Goal: Task Accomplishment & Management: Complete application form

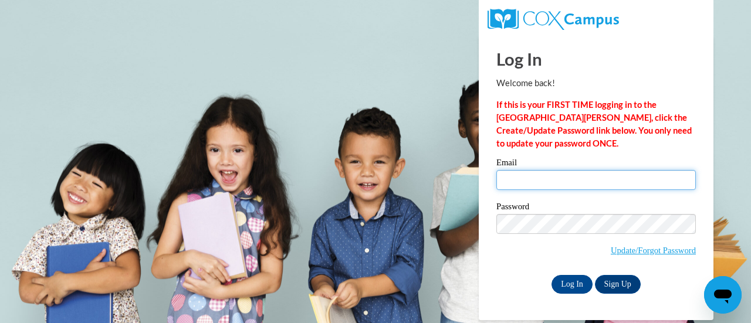
type input "[PERSON_NAME][EMAIL_ADDRESS][PERSON_NAME][DOMAIN_NAME]"
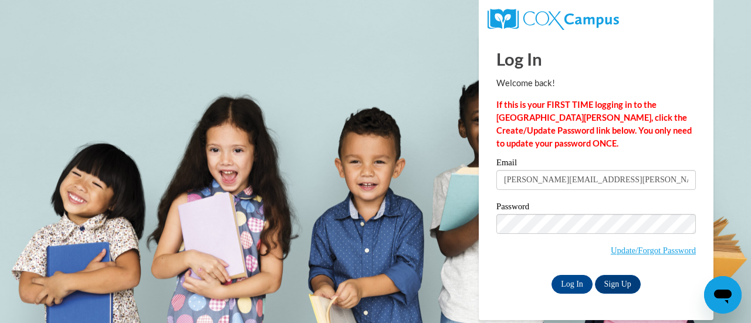
click at [751, 150] on body "Log In Welcome back! If this is your FIRST TIME logging in to the [GEOGRAPHIC_D…" at bounding box center [375, 161] width 751 height 323
click at [571, 285] on input "Log In" at bounding box center [572, 284] width 41 height 19
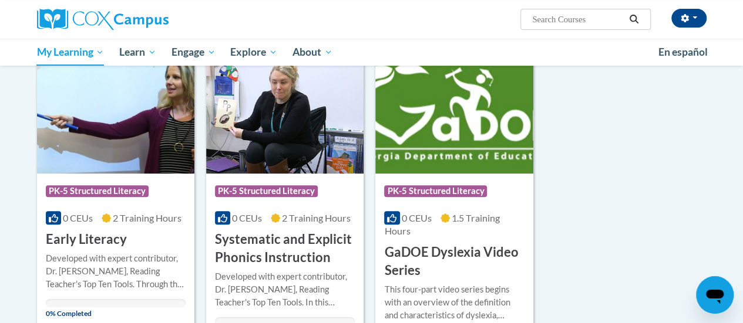
scroll to position [154, 0]
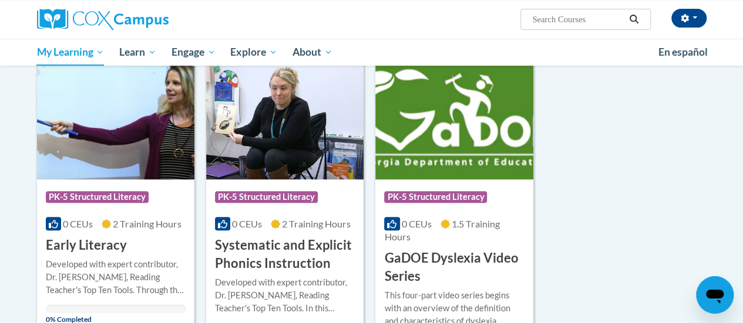
click at [458, 151] on img at bounding box center [453, 120] width 157 height 120
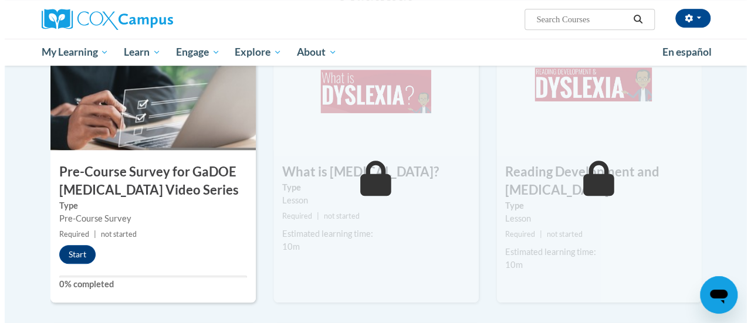
scroll to position [291, 0]
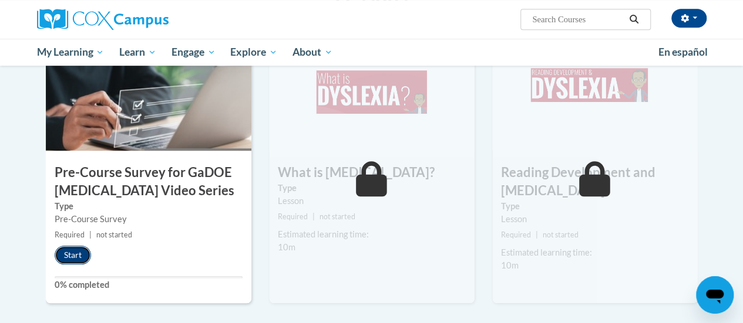
click at [80, 251] on button "Start" at bounding box center [73, 255] width 36 height 19
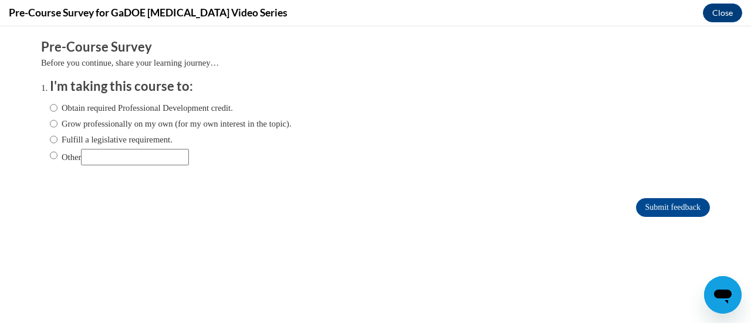
scroll to position [0, 0]
click at [50, 137] on input "Fulfill a legislative requirement." at bounding box center [54, 139] width 8 height 13
radio input "true"
click at [656, 213] on input "Submit feedback" at bounding box center [673, 207] width 74 height 19
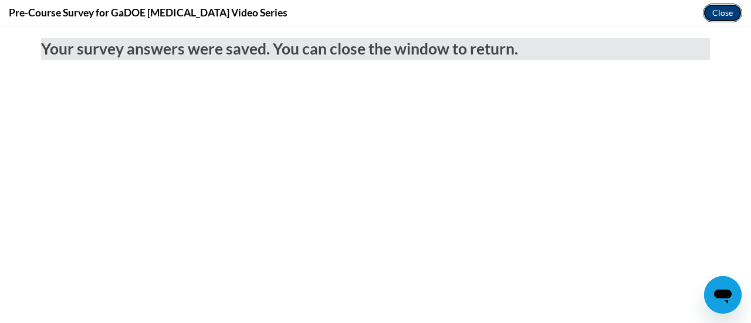
click at [726, 16] on button "Close" at bounding box center [722, 13] width 39 height 19
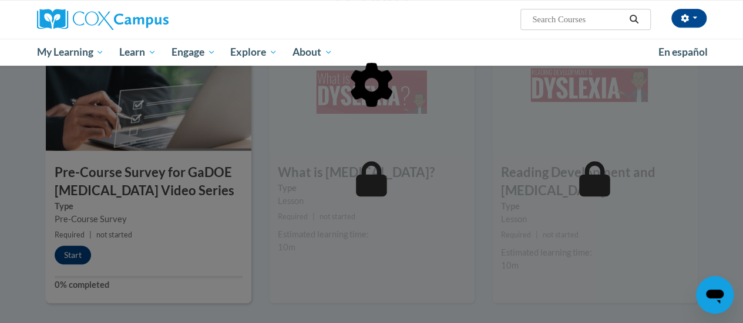
click at [79, 251] on div at bounding box center [372, 144] width 652 height 223
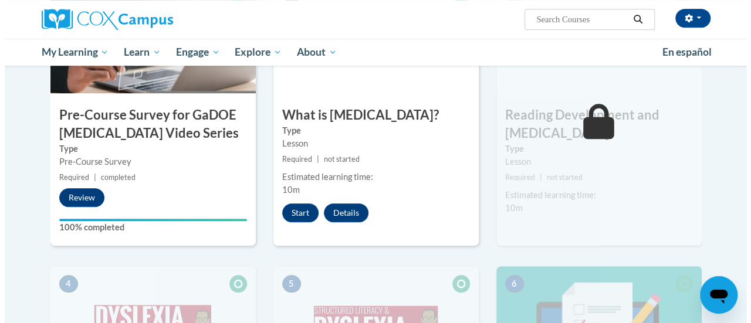
scroll to position [329, 0]
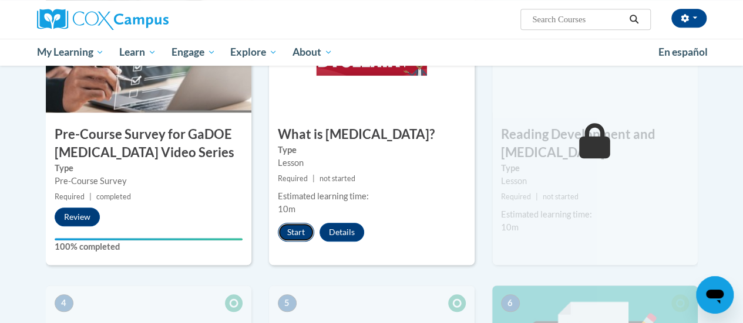
click at [295, 228] on button "Start" at bounding box center [296, 232] width 36 height 19
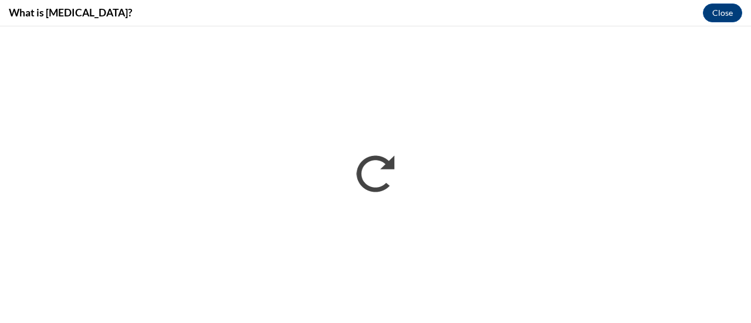
scroll to position [0, 0]
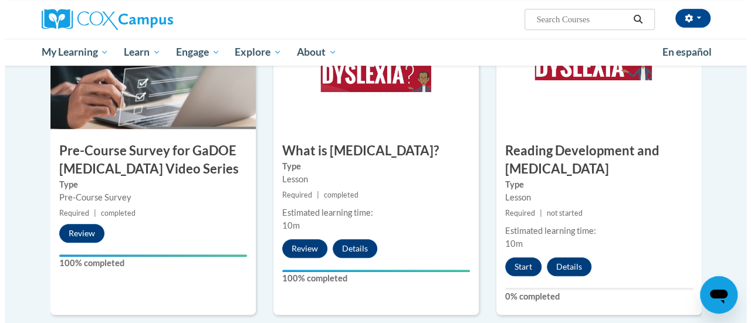
scroll to position [314, 0]
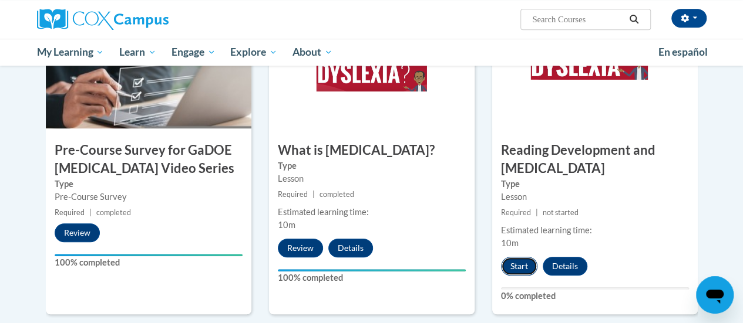
click at [515, 262] on button "Start" at bounding box center [519, 266] width 36 height 19
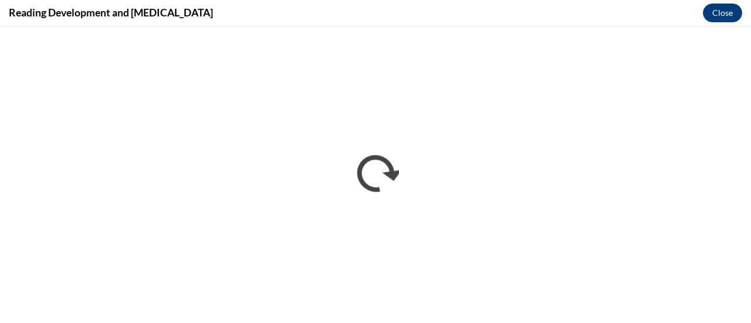
scroll to position [0, 0]
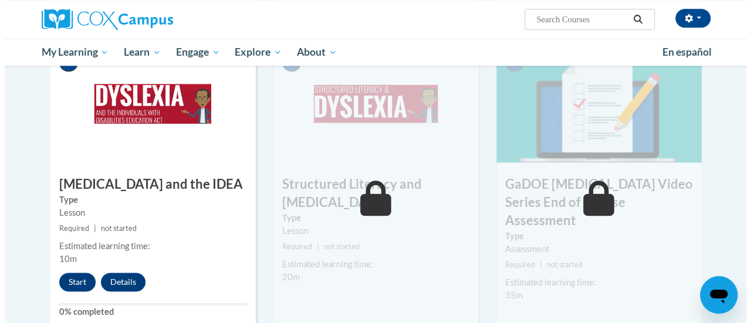
scroll to position [660, 0]
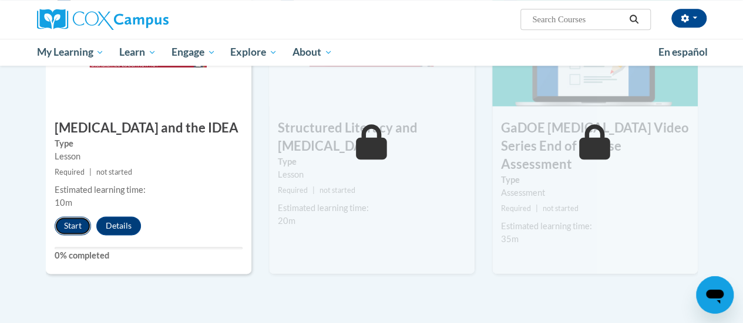
click at [70, 228] on button "Start" at bounding box center [73, 226] width 36 height 19
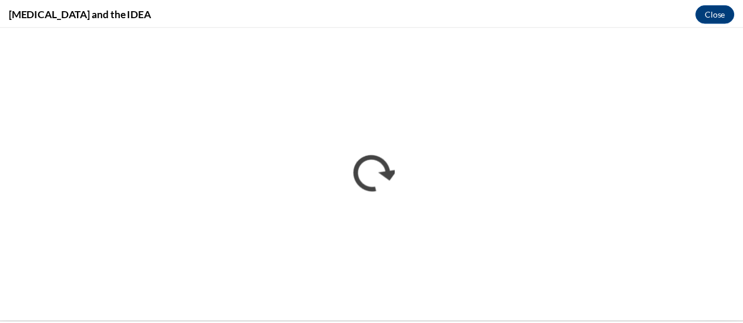
scroll to position [0, 0]
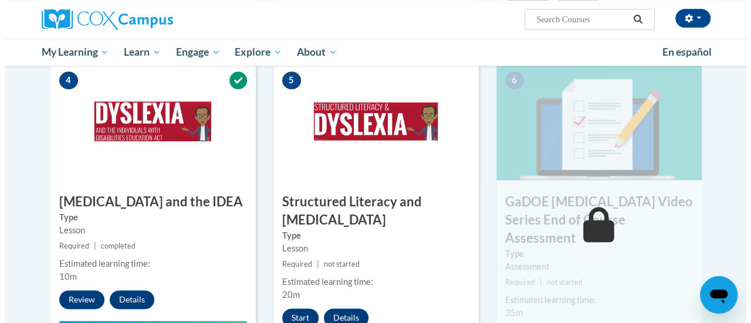
scroll to position [649, 0]
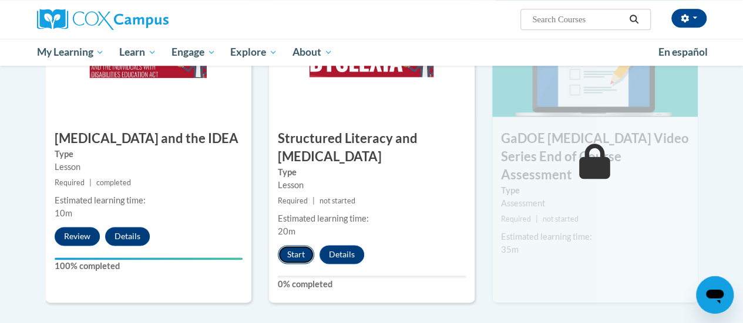
click at [295, 255] on button "Start" at bounding box center [296, 254] width 36 height 19
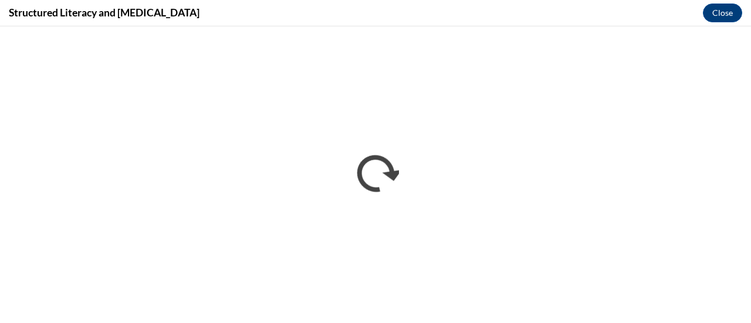
scroll to position [0, 0]
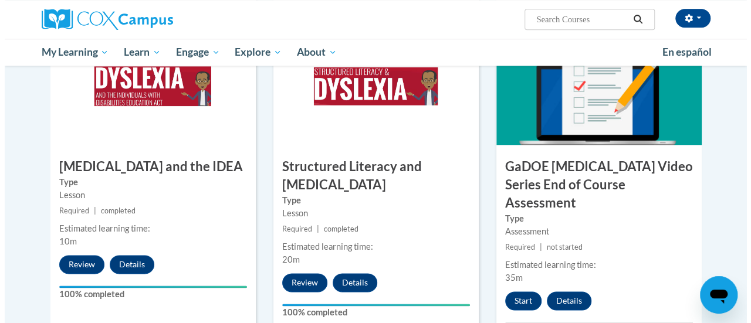
scroll to position [622, 0]
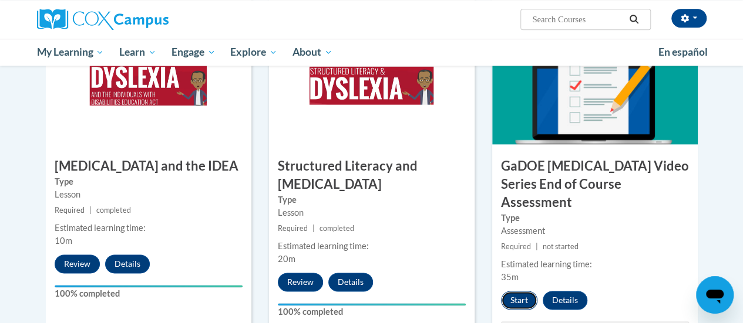
click at [512, 291] on button "Start" at bounding box center [519, 300] width 36 height 19
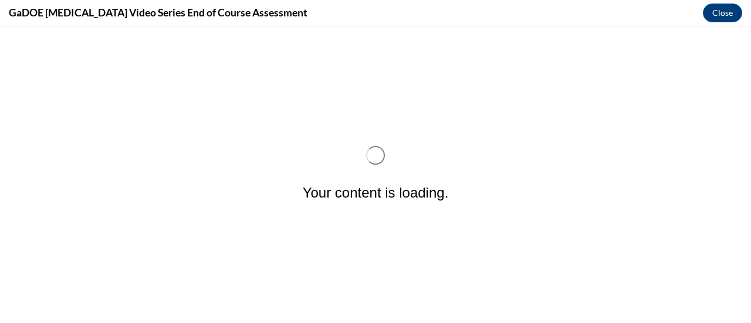
scroll to position [0, 0]
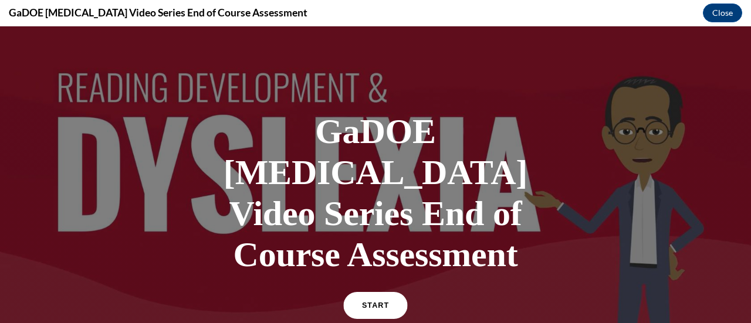
click at [373, 302] on span "START" at bounding box center [375, 306] width 27 height 9
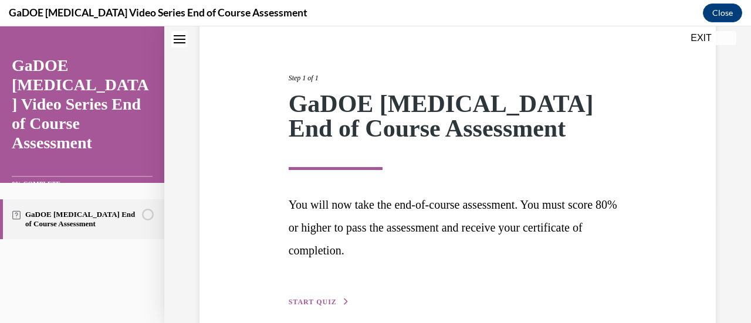
scroll to position [173, 0]
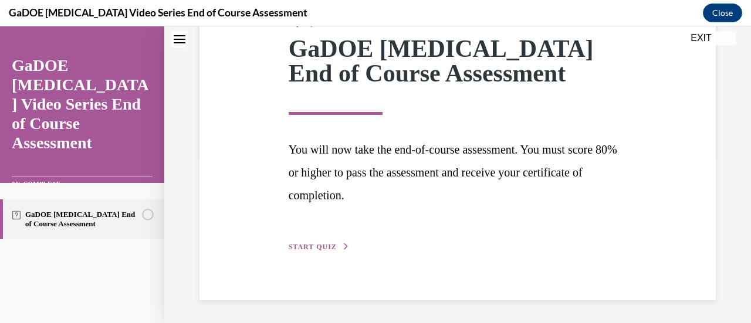
click at [315, 249] on span "START QUIZ" at bounding box center [313, 247] width 48 height 8
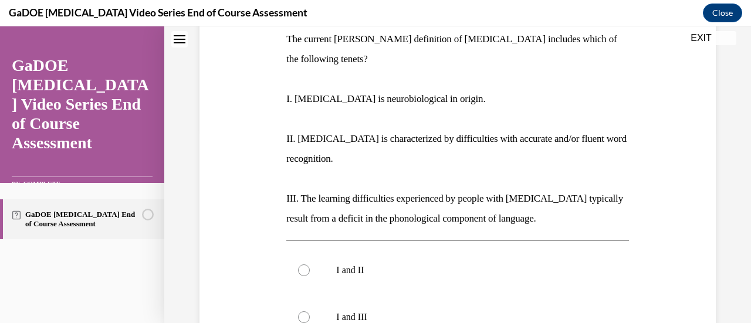
scroll to position [194, 0]
click at [305, 265] on div at bounding box center [304, 271] width 12 height 12
click at [305, 265] on input "I and II" at bounding box center [304, 271] width 12 height 12
radio input "true"
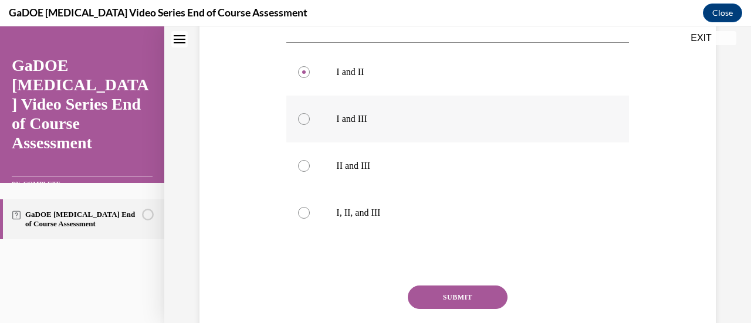
scroll to position [395, 0]
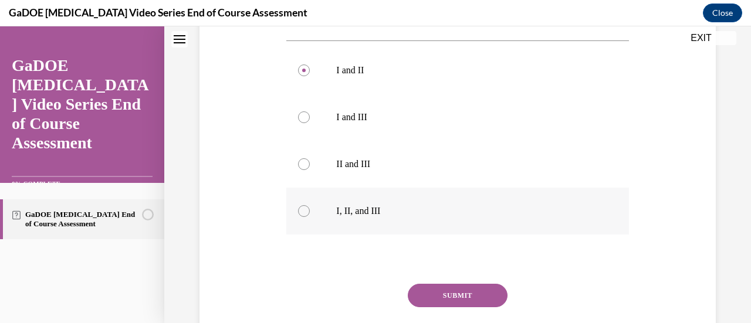
click at [305, 205] on div at bounding box center [304, 211] width 12 height 12
click at [305, 205] on input "I, II, and III" at bounding box center [304, 211] width 12 height 12
radio input "true"
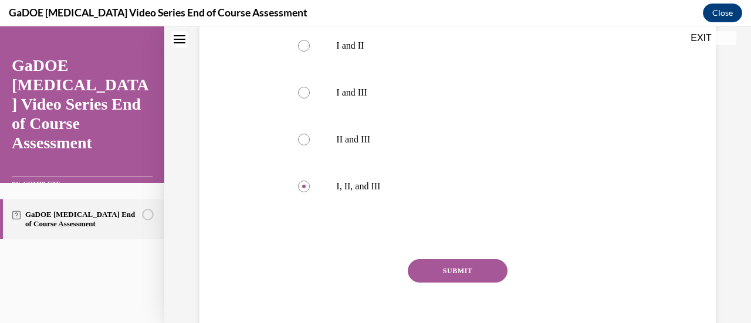
click at [448, 260] on button "SUBMIT" at bounding box center [458, 271] width 100 height 23
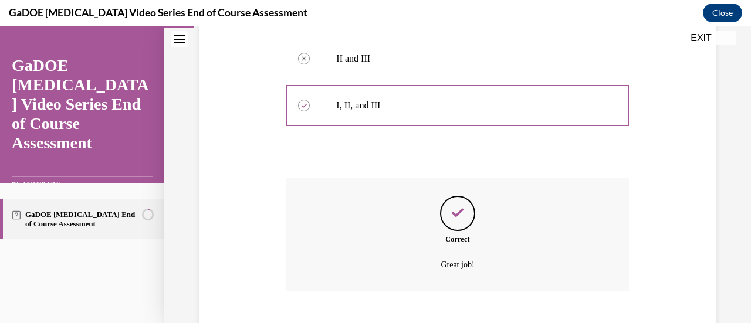
scroll to position [550, 0]
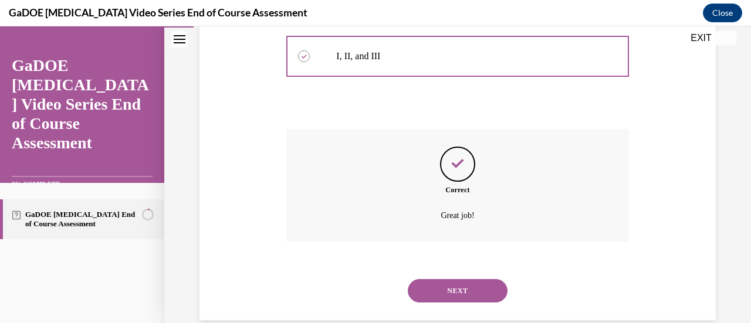
click at [446, 279] on button "NEXT" at bounding box center [458, 290] width 100 height 23
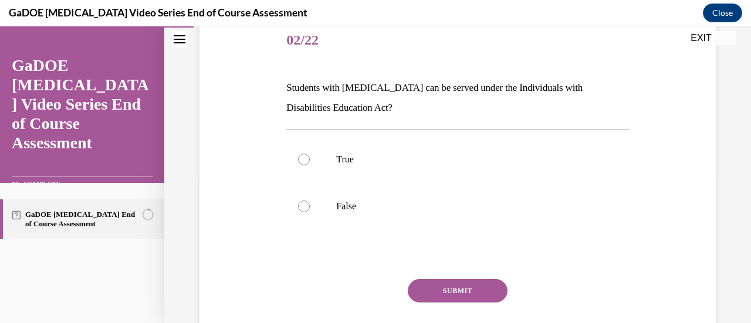
scroll to position [146, 0]
click at [303, 163] on div at bounding box center [304, 159] width 12 height 12
click at [303, 163] on input "True" at bounding box center [304, 159] width 12 height 12
radio input "true"
click at [450, 296] on button "SUBMIT" at bounding box center [458, 290] width 100 height 23
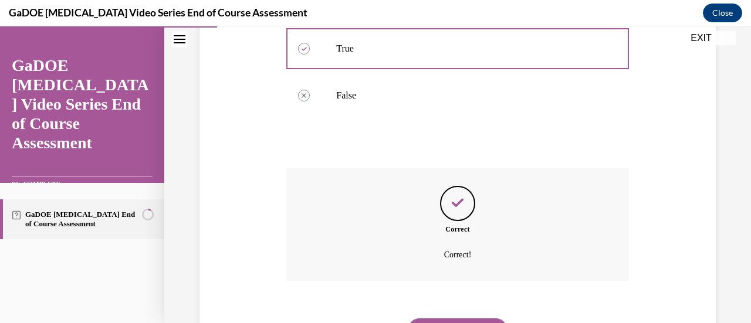
scroll to position [316, 0]
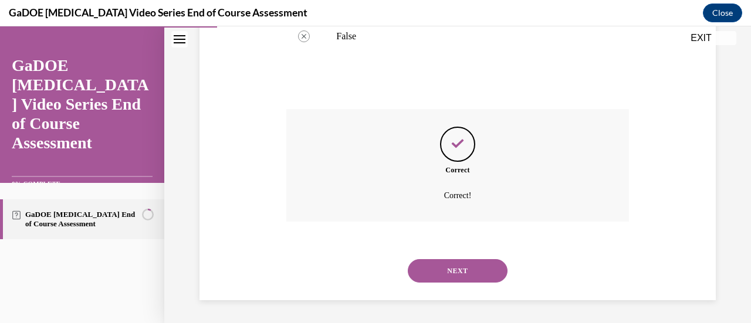
click at [456, 271] on button "NEXT" at bounding box center [458, 271] width 100 height 23
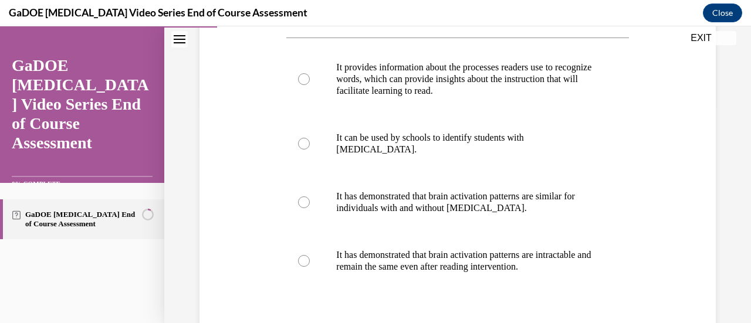
scroll to position [217, 0]
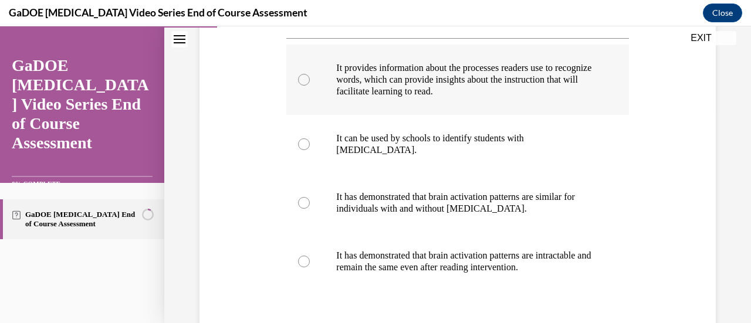
click at [301, 81] on div at bounding box center [304, 80] width 12 height 12
click at [301, 81] on input "It provides information about the processes readers use to recognize words, whi…" at bounding box center [304, 80] width 12 height 12
radio input "true"
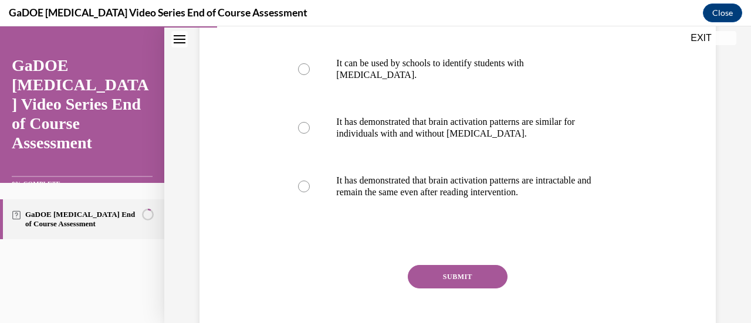
scroll to position [318, 0]
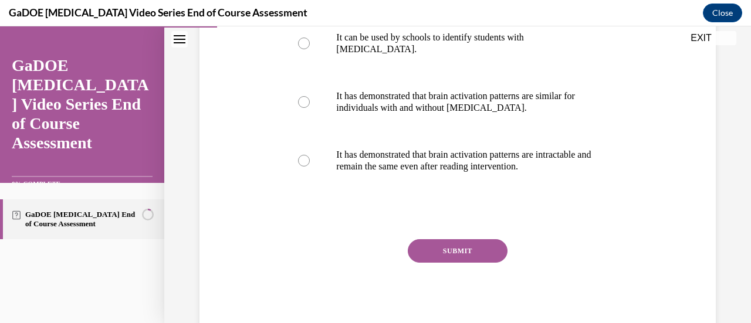
click at [448, 254] on button "SUBMIT" at bounding box center [458, 251] width 100 height 23
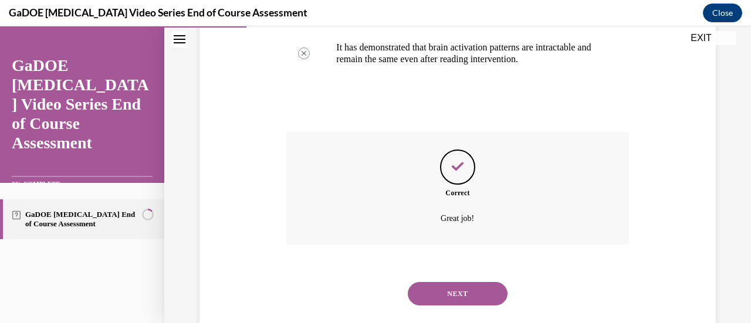
scroll to position [449, 0]
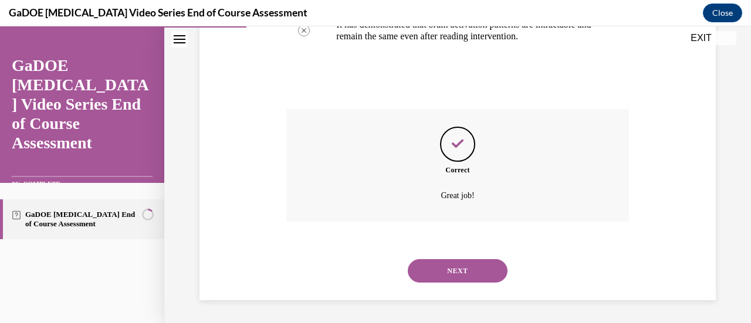
click at [457, 274] on button "NEXT" at bounding box center [458, 271] width 100 height 23
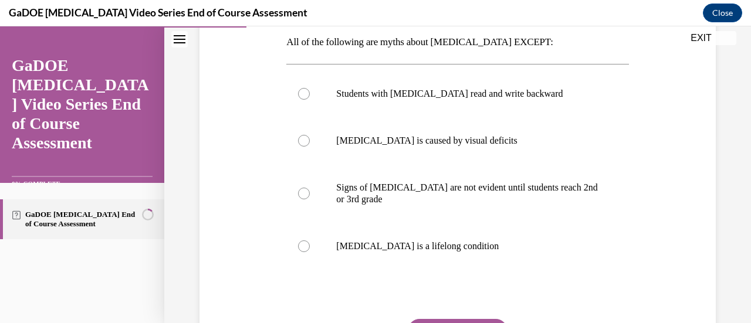
scroll to position [191, 0]
click at [301, 251] on div at bounding box center [304, 247] width 12 height 12
click at [301, 251] on input "Dyslexia is a lifelong condition" at bounding box center [304, 247] width 12 height 12
radio input "true"
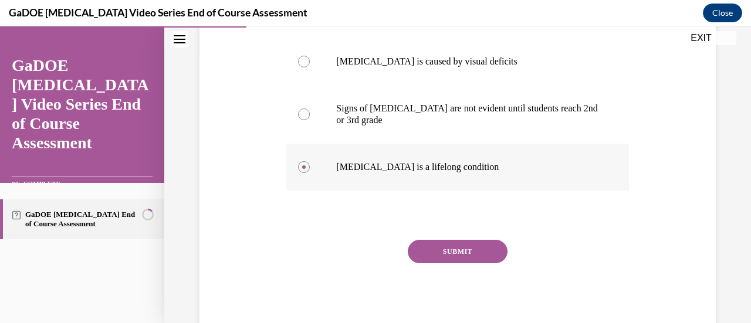
scroll to position [271, 0]
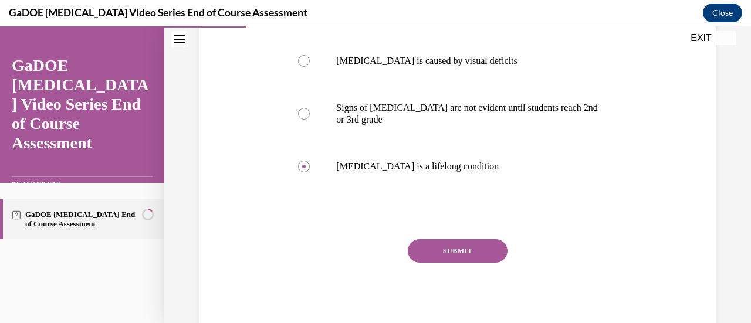
click at [456, 255] on button "SUBMIT" at bounding box center [458, 251] width 100 height 23
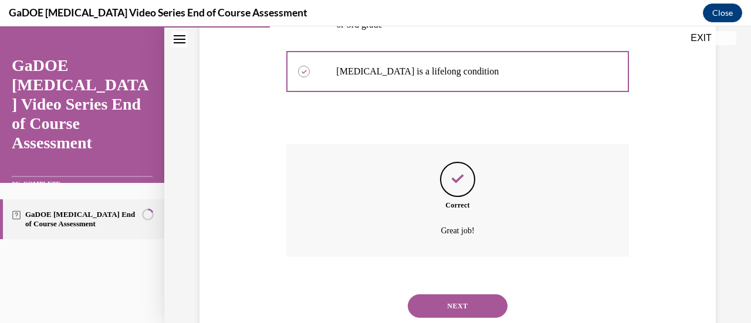
scroll to position [402, 0]
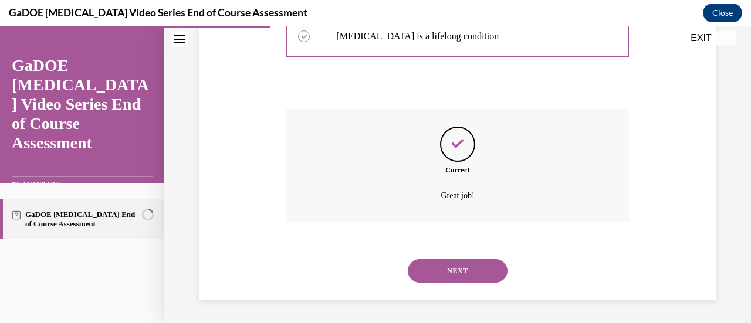
click at [451, 272] on button "NEXT" at bounding box center [458, 271] width 100 height 23
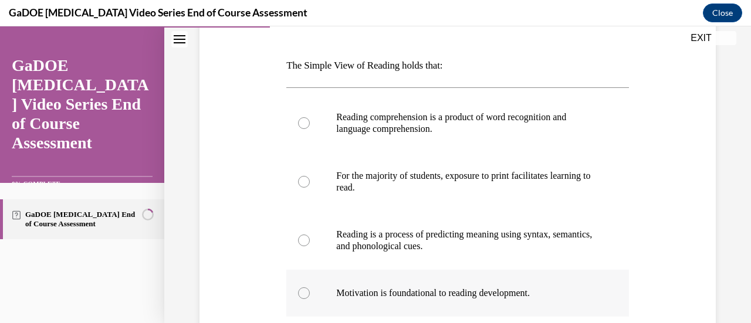
scroll to position [168, 0]
click at [304, 123] on div at bounding box center [304, 123] width 12 height 12
click at [304, 123] on input "Reading comprehension is a product of word recognition and language comprehensi…" at bounding box center [304, 123] width 12 height 12
radio input "true"
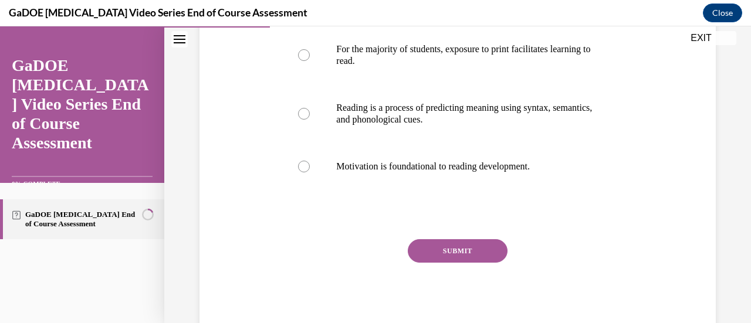
drag, startPoint x: 452, startPoint y: 253, endPoint x: 440, endPoint y: 248, distance: 12.9
click at [440, 248] on button "SUBMIT" at bounding box center [458, 251] width 100 height 23
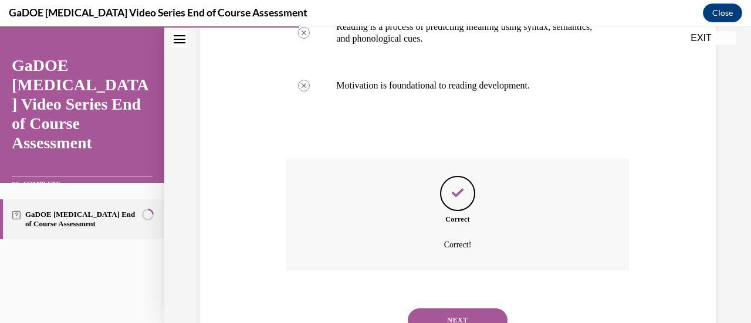
scroll to position [417, 0]
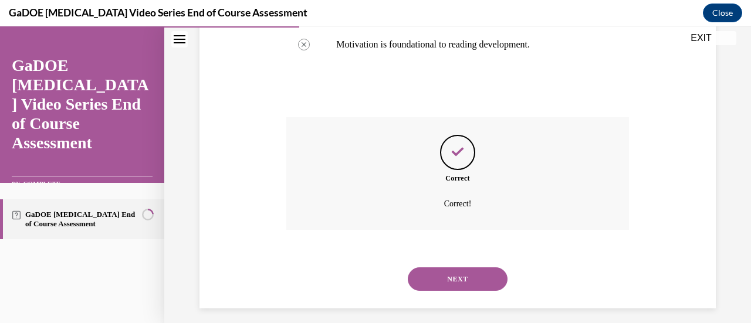
click at [450, 284] on button "NEXT" at bounding box center [458, 279] width 100 height 23
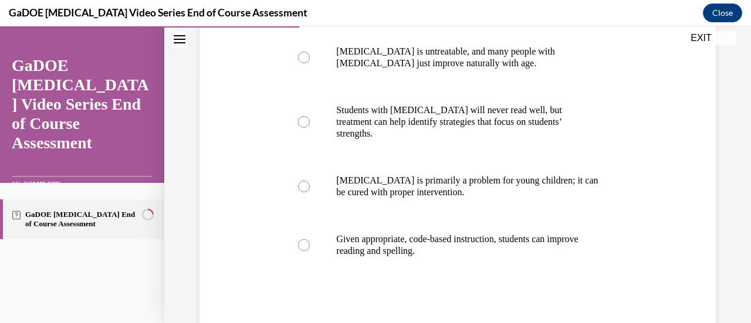
scroll to position [257, 0]
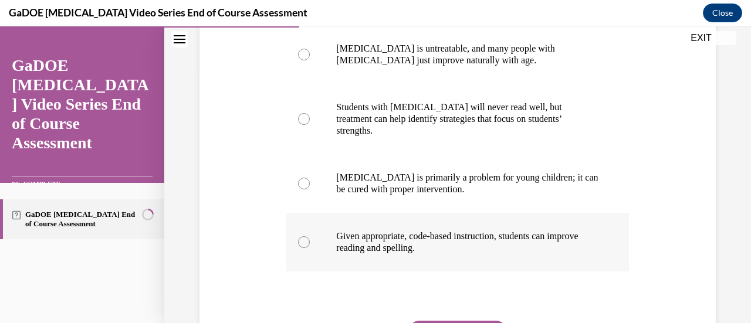
click at [303, 237] on div at bounding box center [304, 243] width 12 height 12
click at [303, 237] on input "Given appropriate, code-based instruction, students can improve reading and spe…" at bounding box center [304, 243] width 12 height 12
radio input "true"
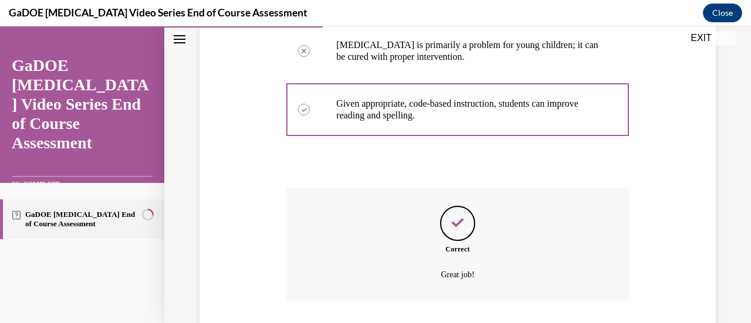
scroll to position [437, 0]
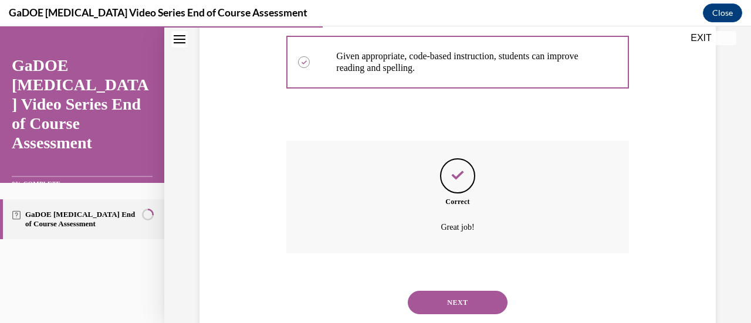
click at [457, 291] on button "NEXT" at bounding box center [458, 302] width 100 height 23
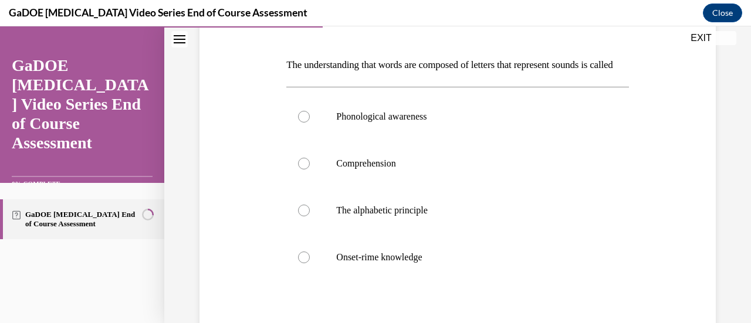
scroll to position [153, 0]
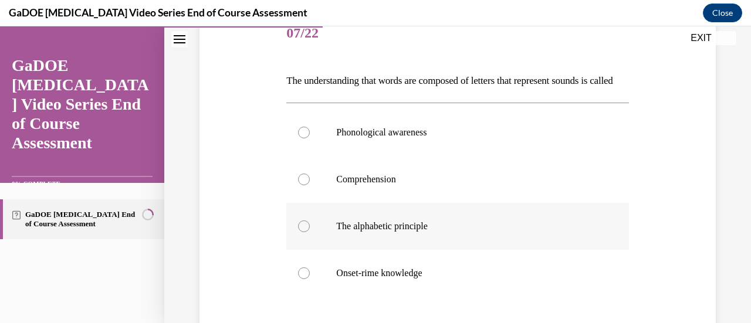
click at [304, 232] on div at bounding box center [304, 227] width 12 height 12
click at [304, 232] on input "The alphabetic principle" at bounding box center [304, 227] width 12 height 12
radio input "true"
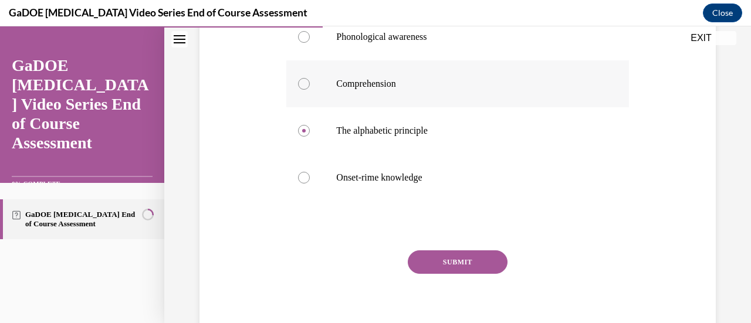
scroll to position [279, 0]
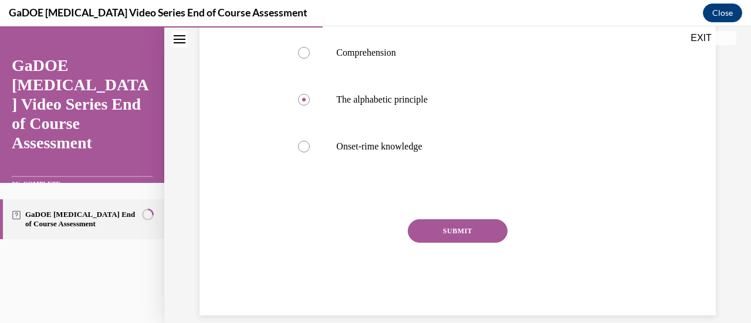
click at [452, 243] on button "SUBMIT" at bounding box center [458, 231] width 100 height 23
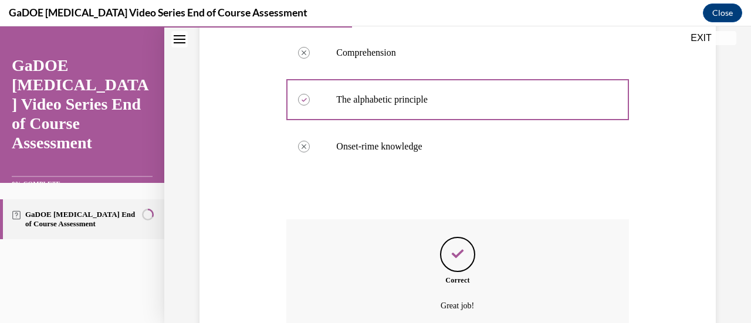
scroll to position [376, 0]
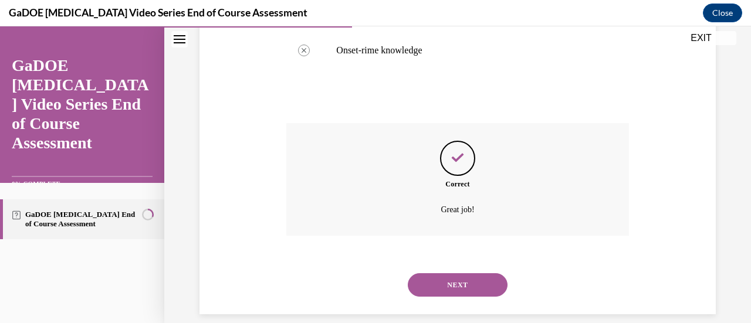
click at [450, 297] on button "NEXT" at bounding box center [458, 285] width 100 height 23
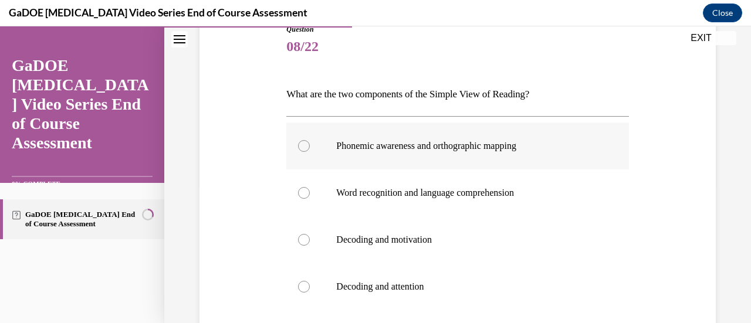
scroll to position [139, 0]
click at [305, 192] on div at bounding box center [304, 194] width 12 height 12
click at [305, 192] on input "Word recognition and language comprehension" at bounding box center [304, 194] width 12 height 12
radio input "true"
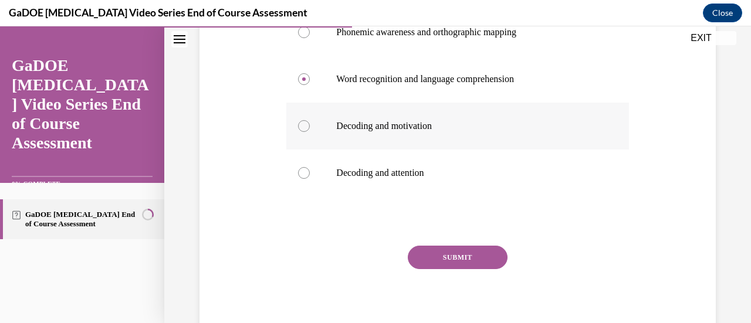
scroll to position [260, 0]
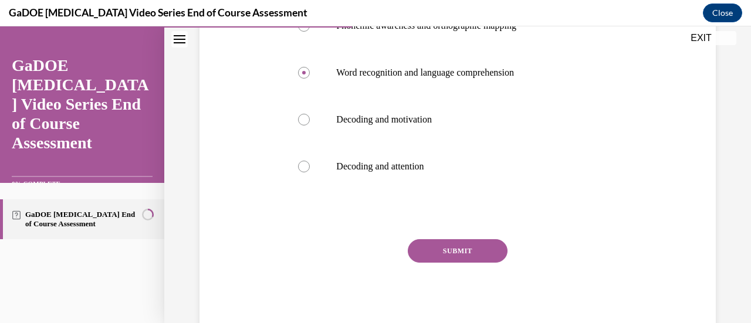
click at [454, 250] on button "SUBMIT" at bounding box center [458, 251] width 100 height 23
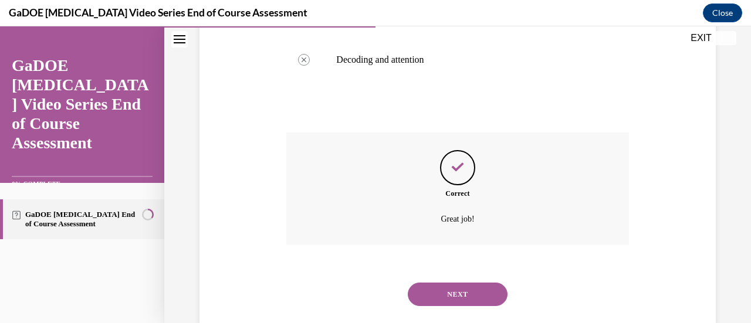
scroll to position [390, 0]
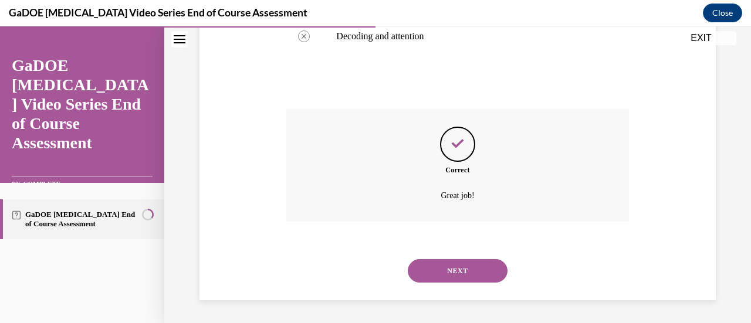
click at [454, 269] on button "NEXT" at bounding box center [458, 271] width 100 height 23
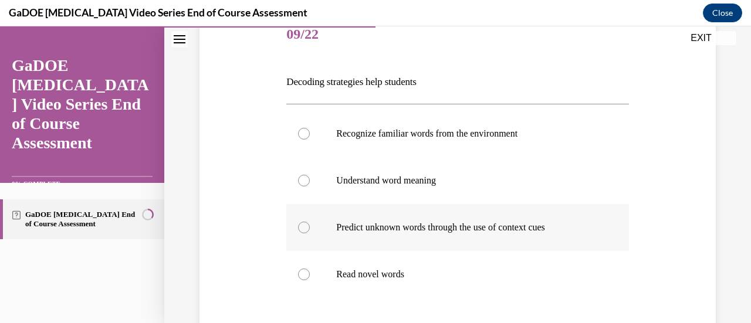
scroll to position [150, 0]
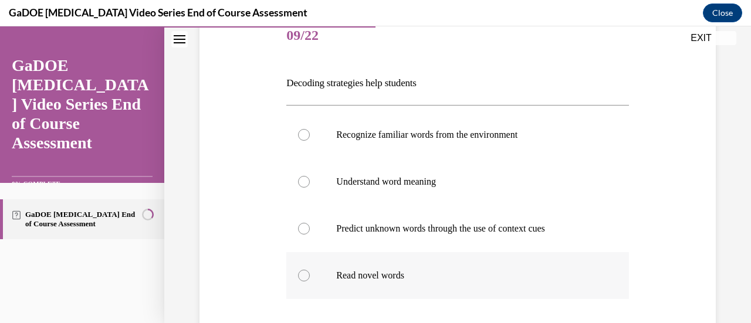
click at [305, 278] on div at bounding box center [304, 276] width 12 height 12
click at [305, 278] on input "Read novel words" at bounding box center [304, 276] width 12 height 12
radio input "true"
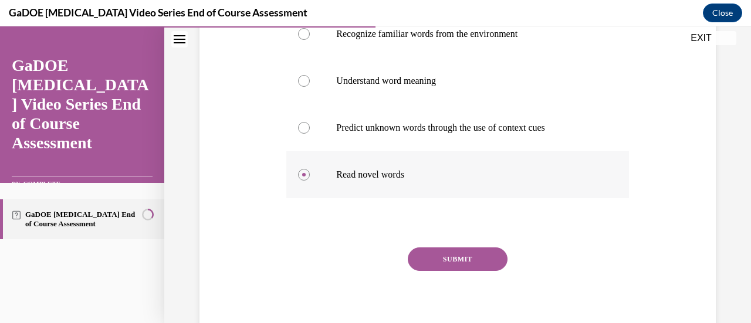
scroll to position [252, 0]
click at [448, 258] on button "SUBMIT" at bounding box center [458, 258] width 100 height 23
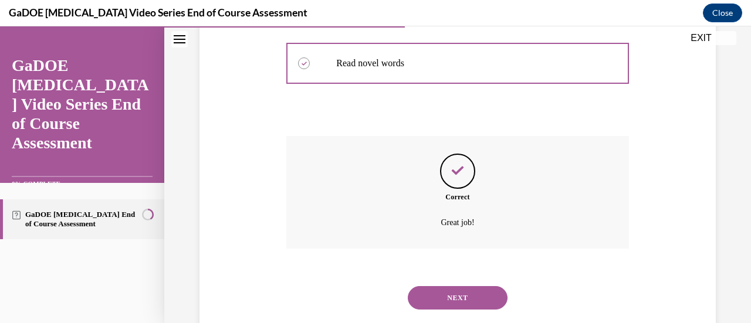
scroll to position [365, 0]
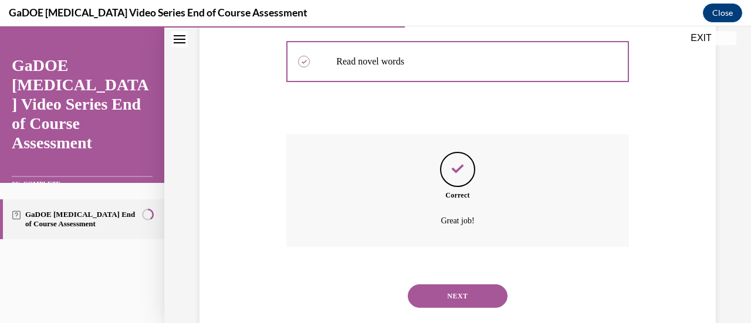
click at [453, 299] on button "NEXT" at bounding box center [458, 296] width 100 height 23
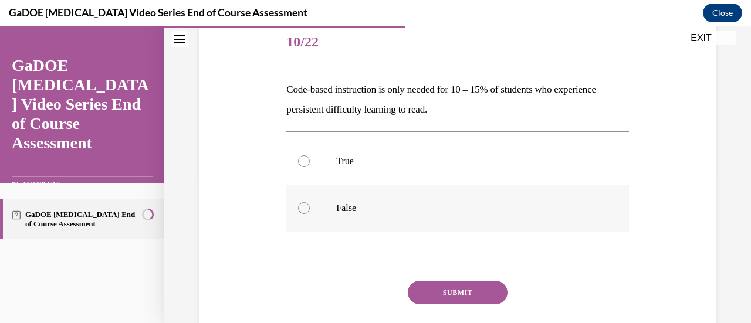
scroll to position [144, 0]
click at [305, 208] on div at bounding box center [304, 208] width 12 height 12
click at [305, 208] on input "False" at bounding box center [304, 208] width 12 height 12
radio input "true"
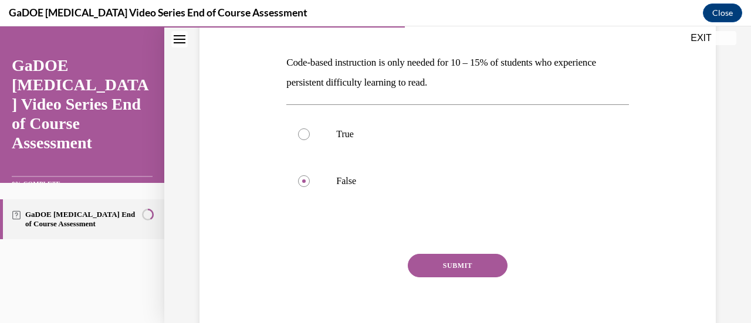
click at [455, 260] on button "SUBMIT" at bounding box center [458, 265] width 100 height 23
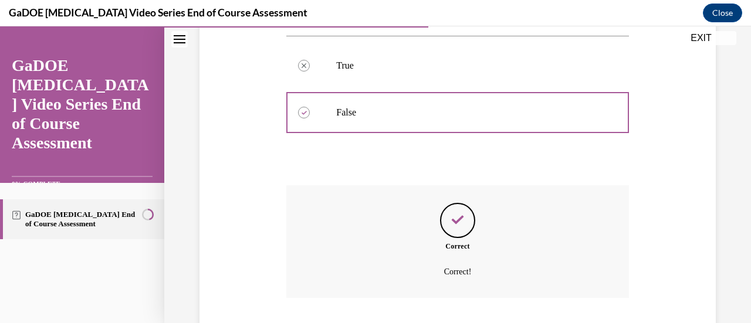
scroll to position [309, 0]
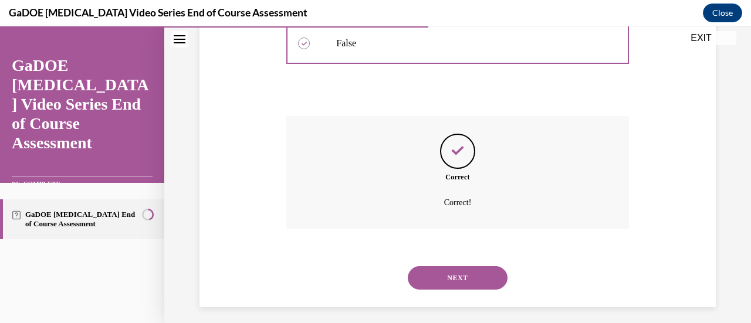
click at [456, 278] on button "NEXT" at bounding box center [458, 278] width 100 height 23
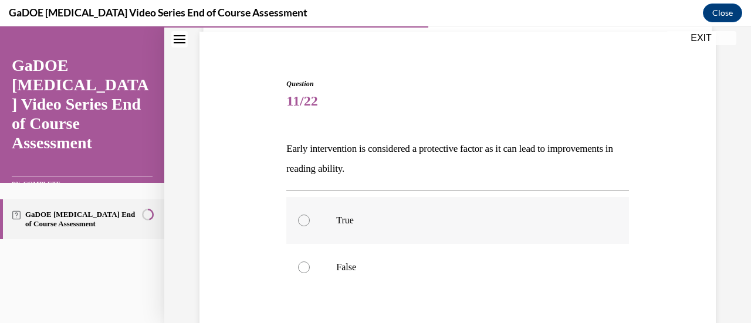
scroll to position [86, 0]
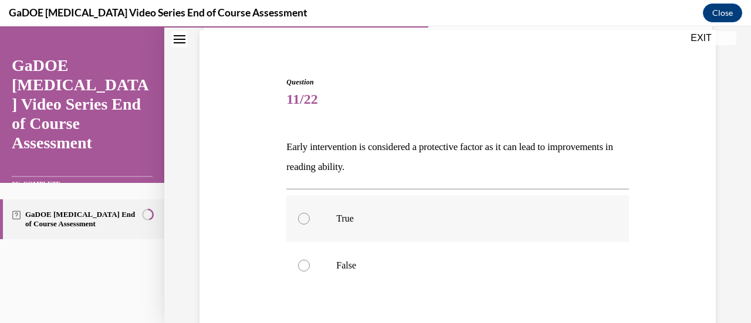
click at [302, 221] on div at bounding box center [304, 219] width 12 height 12
click at [302, 221] on input "True" at bounding box center [304, 219] width 12 height 12
radio input "true"
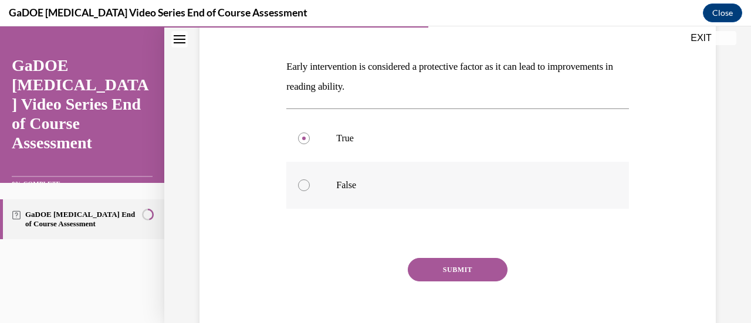
scroll to position [167, 0]
click at [450, 266] on button "SUBMIT" at bounding box center [458, 269] width 100 height 23
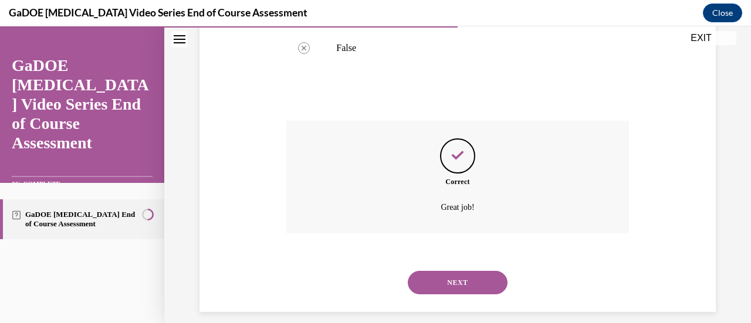
scroll to position [305, 0]
click at [457, 277] on button "NEXT" at bounding box center [458, 281] width 100 height 23
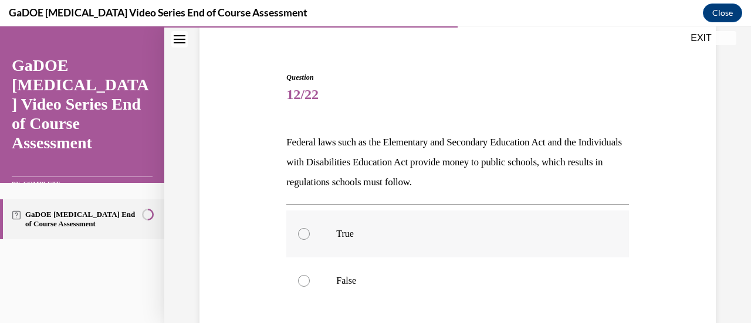
scroll to position [93, 0]
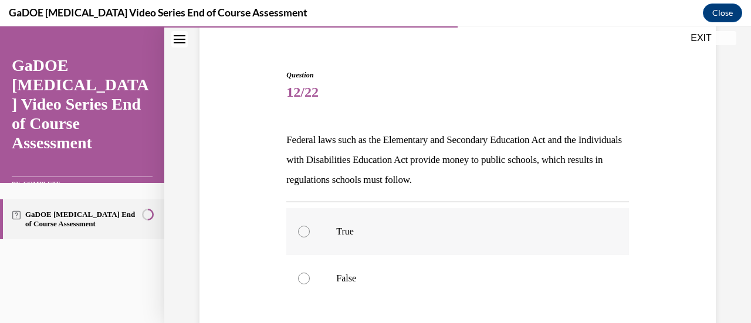
click at [305, 230] on div at bounding box center [304, 232] width 12 height 12
click at [305, 230] on input "True" at bounding box center [304, 232] width 12 height 12
radio input "true"
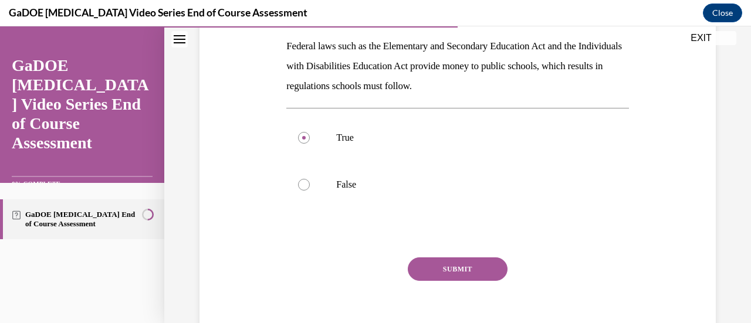
click at [457, 268] on button "SUBMIT" at bounding box center [458, 269] width 100 height 23
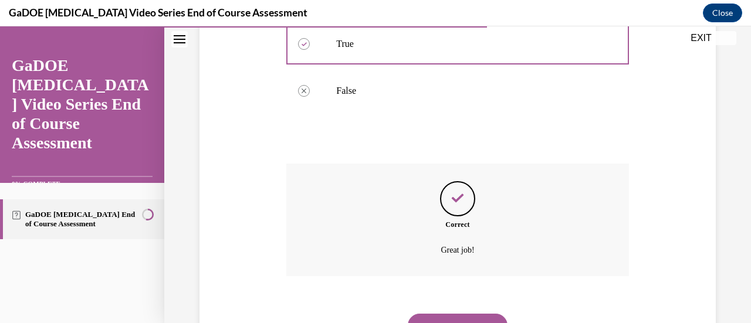
scroll to position [330, 0]
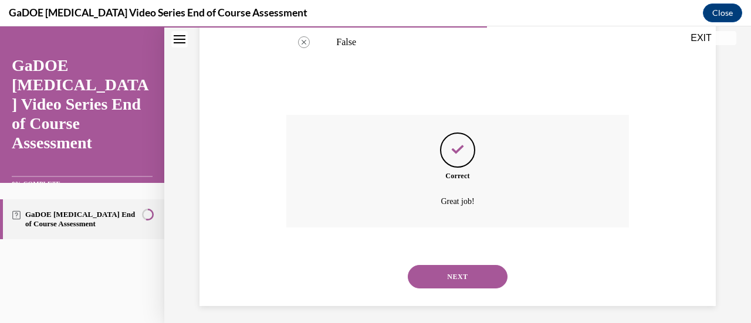
click at [442, 276] on button "NEXT" at bounding box center [458, 276] width 100 height 23
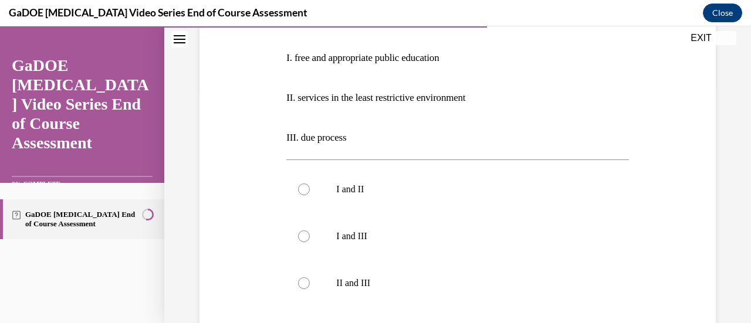
scroll to position [272, 0]
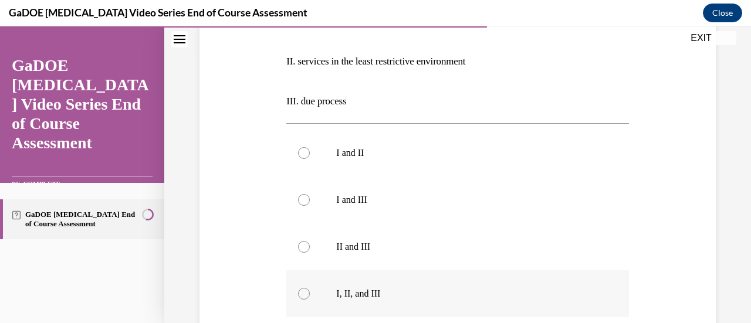
click at [304, 298] on div at bounding box center [304, 294] width 12 height 12
click at [304, 298] on input "I, II, and III" at bounding box center [304, 294] width 12 height 12
radio input "true"
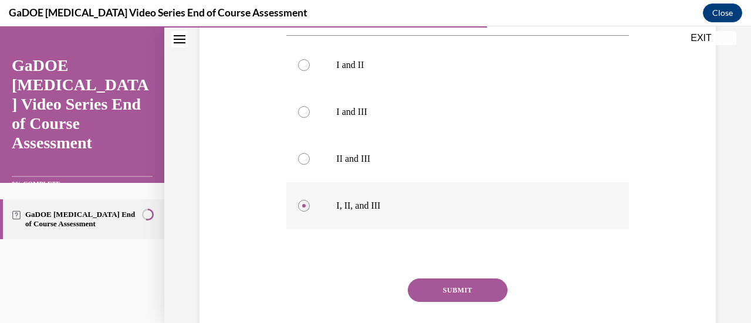
scroll to position [367, 0]
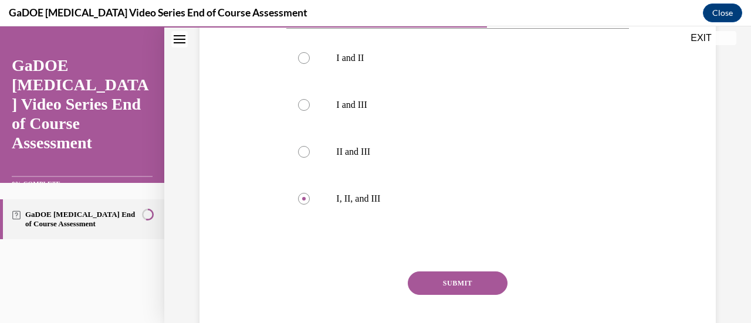
click at [452, 284] on button "SUBMIT" at bounding box center [458, 283] width 100 height 23
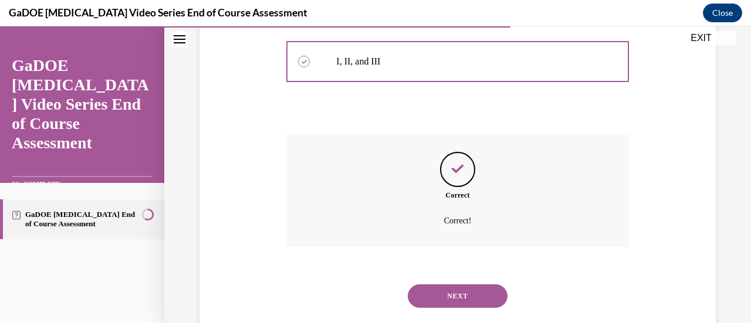
click at [461, 292] on button "NEXT" at bounding box center [458, 296] width 100 height 23
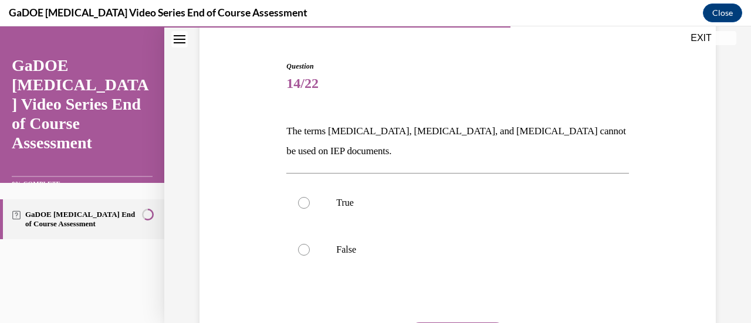
scroll to position [105, 0]
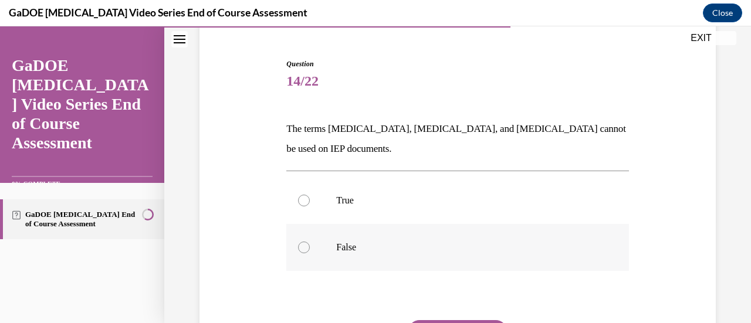
click at [302, 250] on div at bounding box center [304, 248] width 12 height 12
click at [302, 250] on input "False" at bounding box center [304, 248] width 12 height 12
radio input "true"
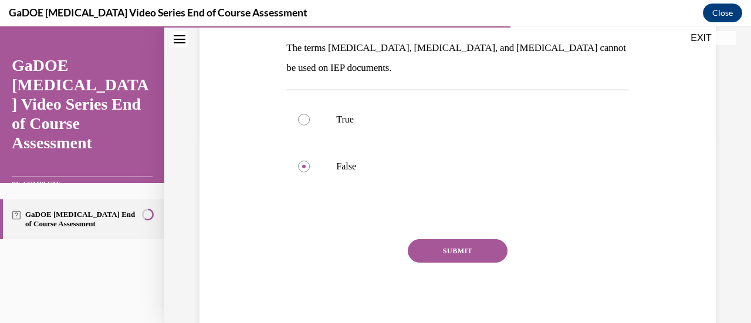
click at [451, 250] on button "SUBMIT" at bounding box center [458, 251] width 100 height 23
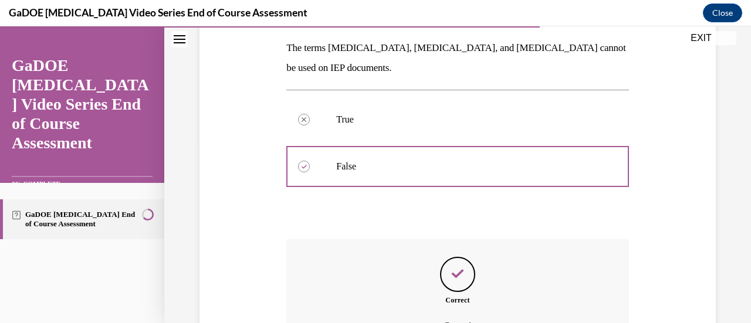
scroll to position [296, 0]
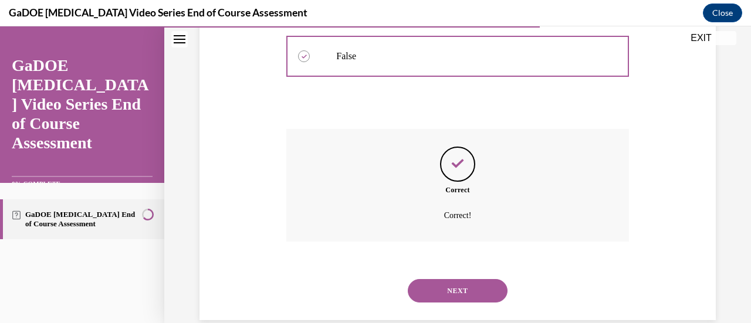
click at [451, 282] on button "NEXT" at bounding box center [458, 290] width 100 height 23
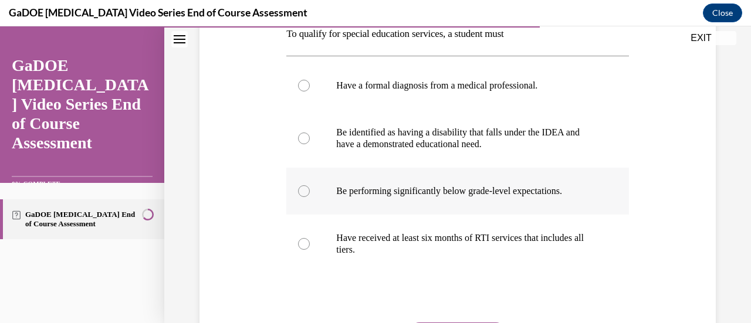
scroll to position [200, 0]
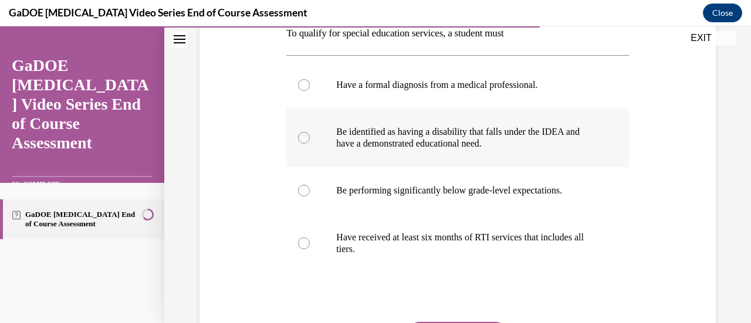
click at [302, 143] on div at bounding box center [304, 138] width 12 height 12
click at [302, 143] on input "Be identified as having a disability that falls under the IDEA and have a demon…" at bounding box center [304, 138] width 12 height 12
radio input "true"
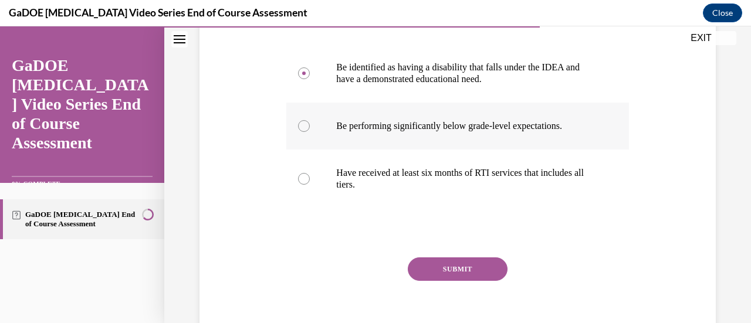
scroll to position [277, 0]
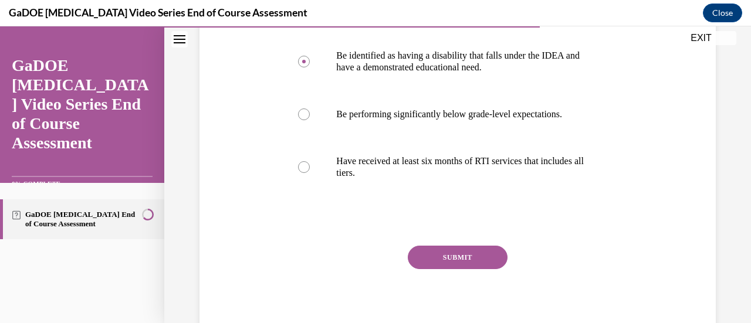
click at [455, 258] on button "SUBMIT" at bounding box center [458, 257] width 100 height 23
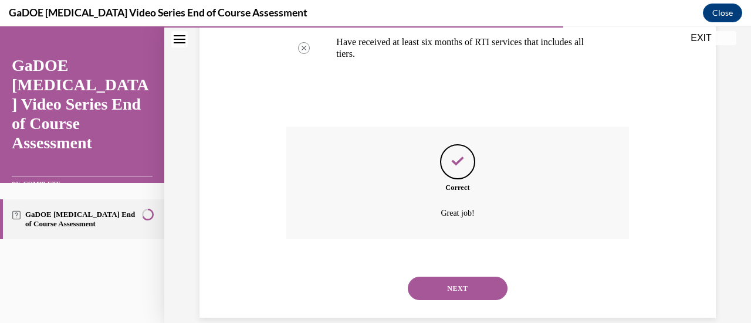
scroll to position [413, 0]
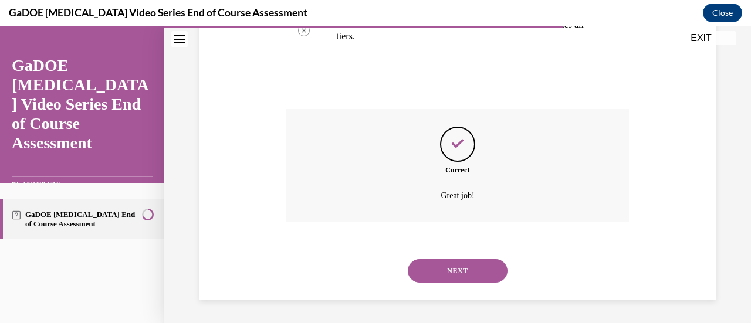
click at [451, 267] on button "NEXT" at bounding box center [458, 271] width 100 height 23
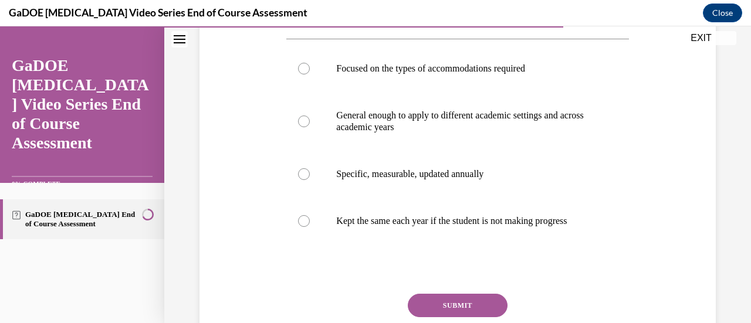
scroll to position [211, 0]
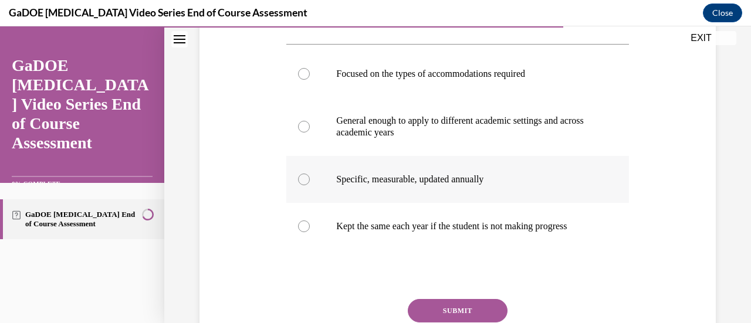
click at [301, 180] on div at bounding box center [304, 180] width 12 height 12
click at [301, 180] on input "Specific, measurable, updated annually" at bounding box center [304, 180] width 12 height 12
radio input "true"
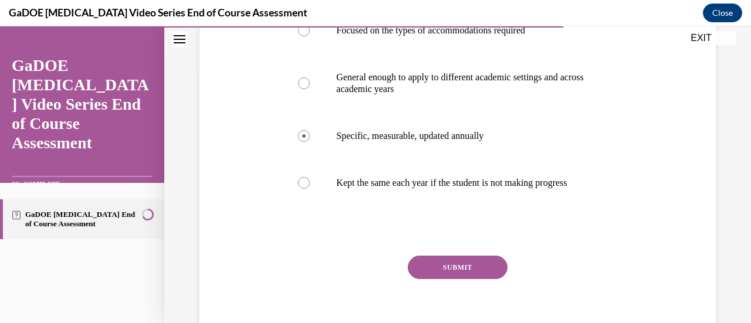
click at [444, 277] on button "SUBMIT" at bounding box center [458, 267] width 100 height 23
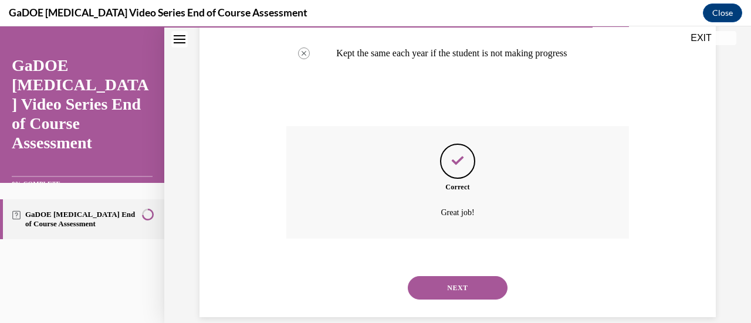
scroll to position [413, 0]
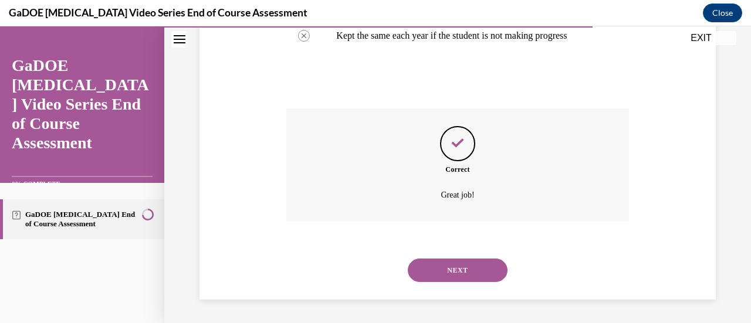
click at [457, 274] on button "NEXT" at bounding box center [458, 270] width 100 height 23
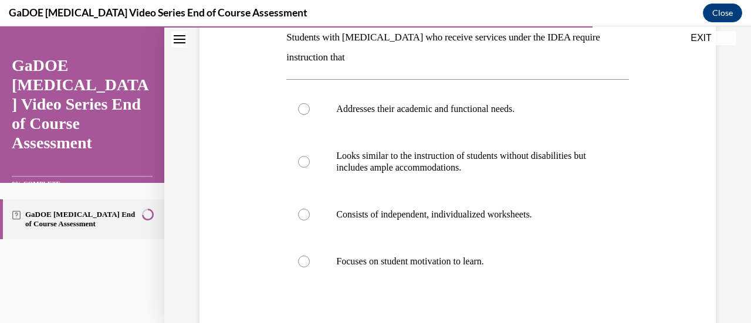
scroll to position [196, 0]
click at [304, 108] on div at bounding box center [304, 109] width 12 height 12
click at [304, 108] on input "Addresses their academic and functional needs." at bounding box center [304, 109] width 12 height 12
radio input "true"
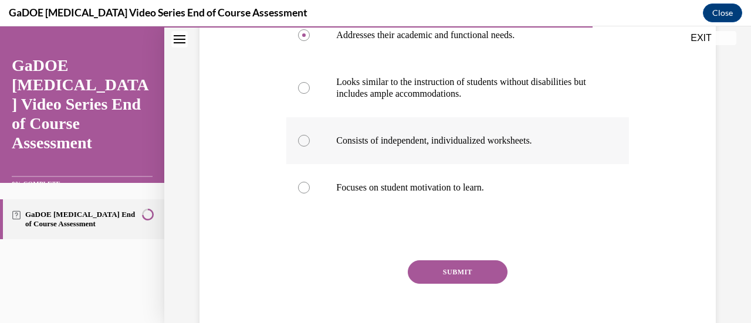
scroll to position [291, 0]
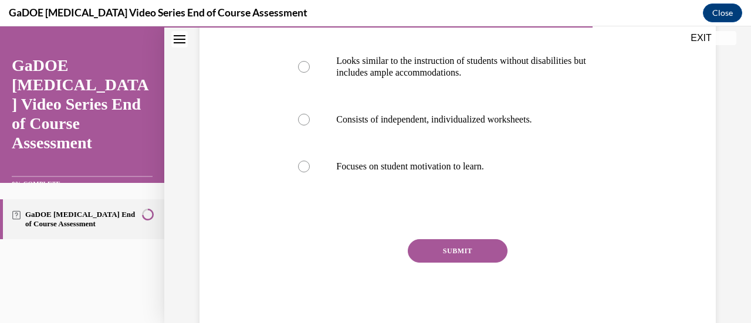
click at [450, 250] on button "SUBMIT" at bounding box center [458, 251] width 100 height 23
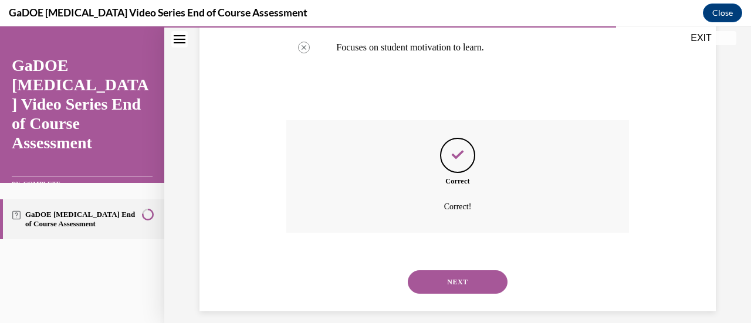
scroll to position [422, 0]
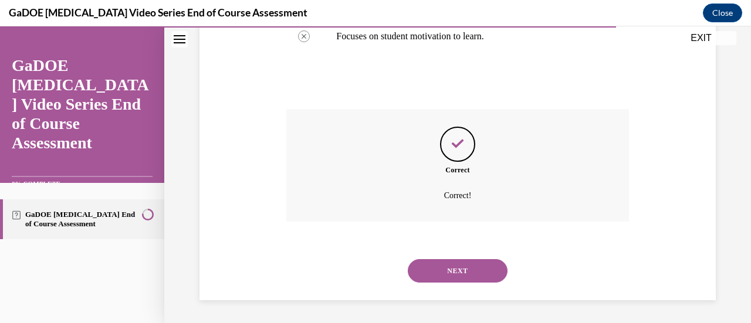
click at [456, 273] on button "NEXT" at bounding box center [458, 271] width 100 height 23
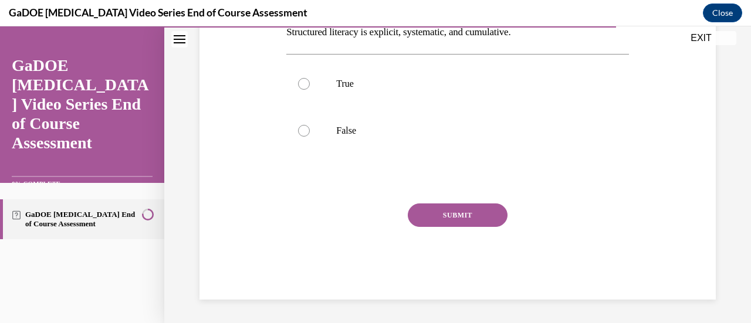
scroll to position [36, 0]
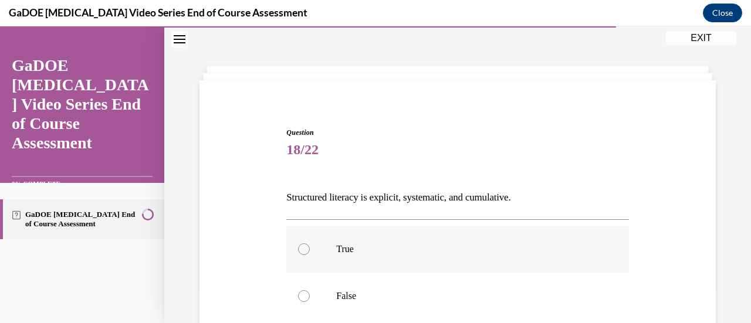
click at [301, 252] on div at bounding box center [304, 250] width 12 height 12
click at [301, 252] on input "True" at bounding box center [304, 250] width 12 height 12
radio input "true"
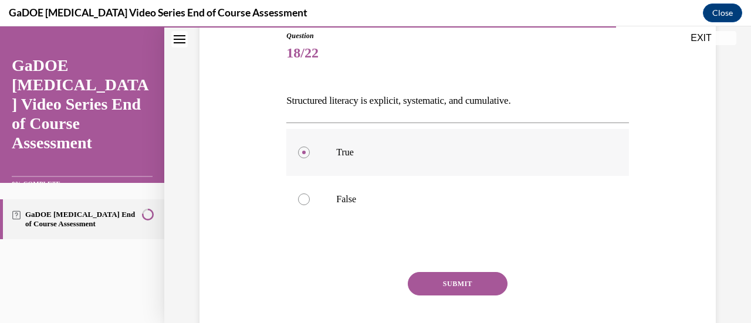
scroll to position [166, 0]
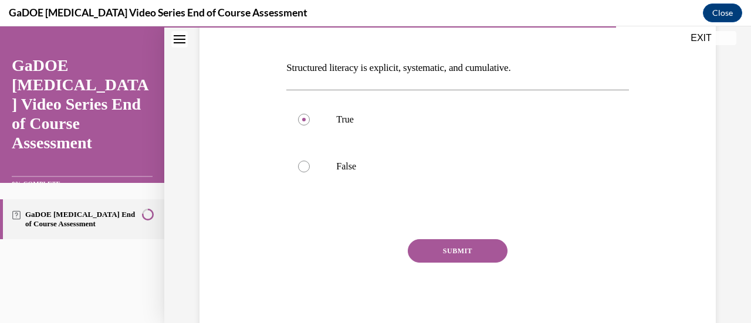
click at [452, 251] on button "SUBMIT" at bounding box center [458, 251] width 100 height 23
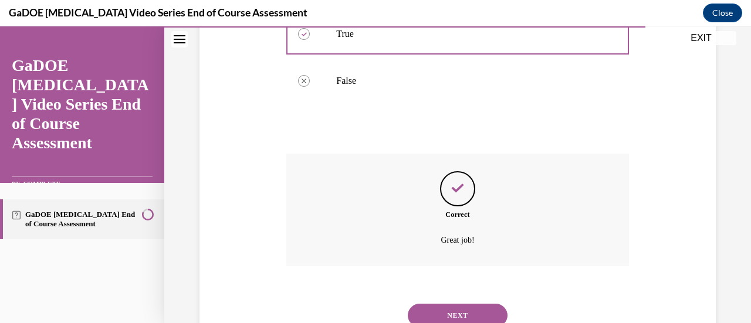
scroll to position [296, 0]
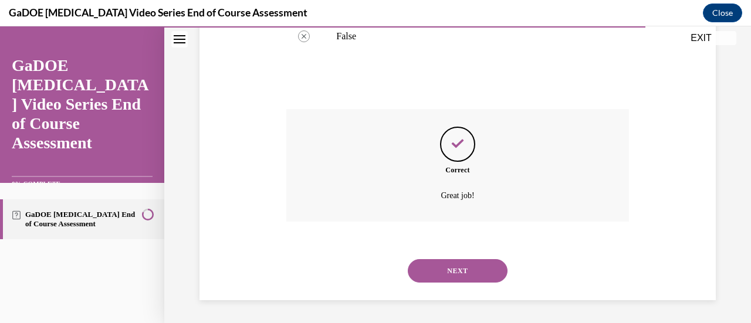
click at [454, 270] on button "NEXT" at bounding box center [458, 271] width 100 height 23
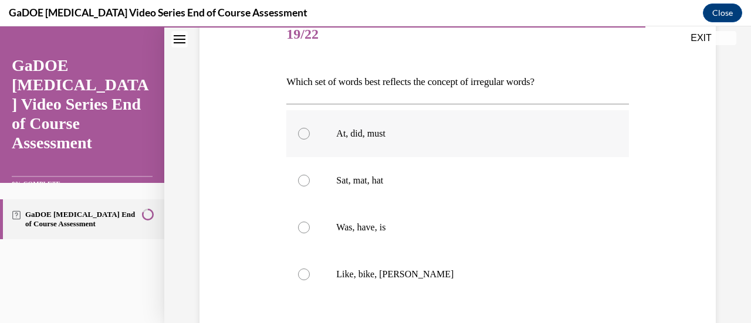
scroll to position [152, 0]
click at [302, 230] on div at bounding box center [304, 227] width 12 height 12
click at [302, 230] on input "Was, have, is" at bounding box center [304, 227] width 12 height 12
radio input "true"
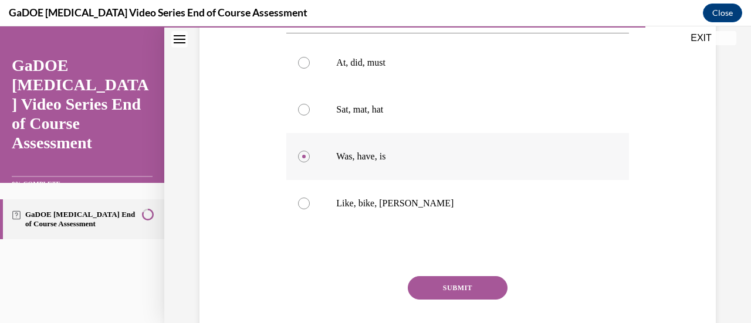
scroll to position [224, 0]
click at [453, 285] on button "SUBMIT" at bounding box center [458, 286] width 100 height 23
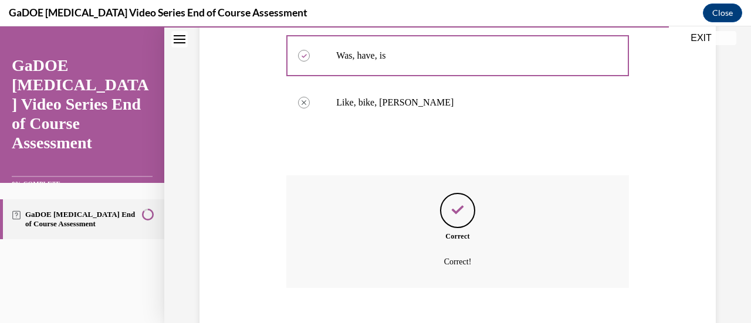
scroll to position [390, 0]
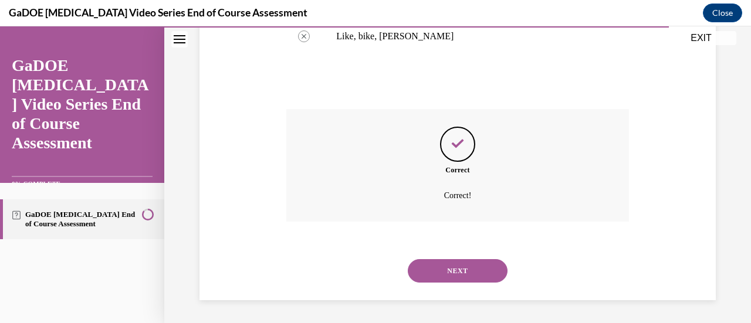
click at [449, 271] on button "NEXT" at bounding box center [458, 271] width 100 height 23
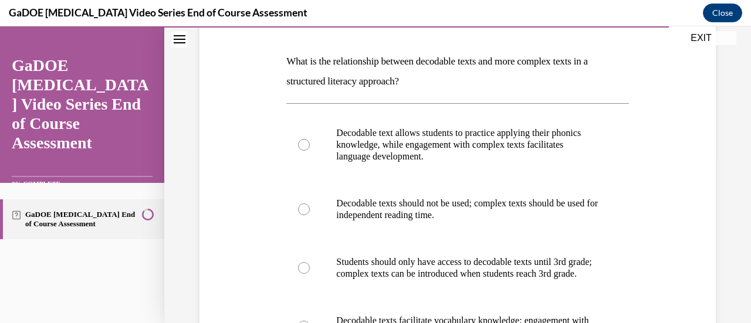
scroll to position [169, 0]
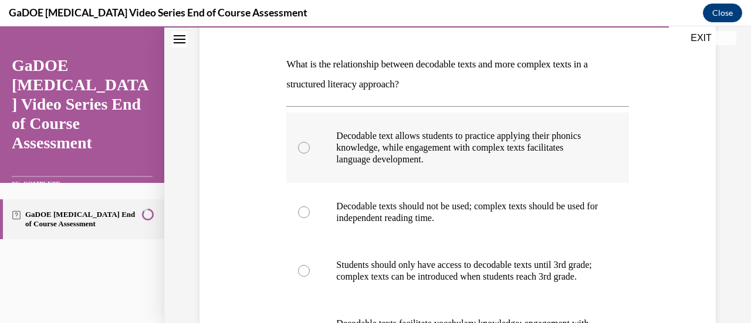
click at [305, 145] on div at bounding box center [304, 148] width 12 height 12
click at [305, 145] on input "Decodable text allows students to practice applying their phonics knowledge, wh…" at bounding box center [304, 148] width 12 height 12
radio input "true"
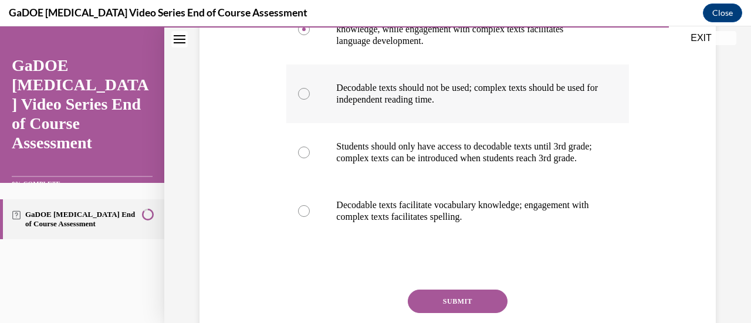
scroll to position [336, 0]
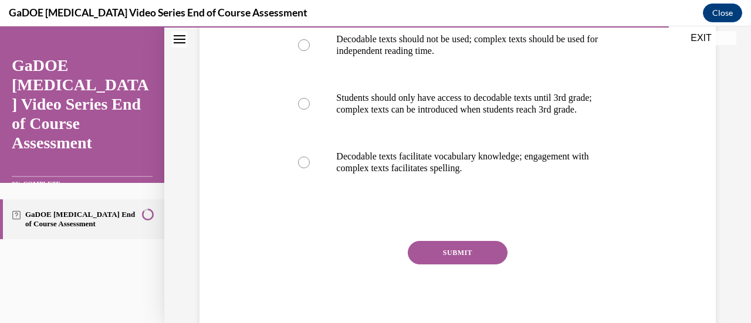
click at [451, 264] on button "SUBMIT" at bounding box center [458, 252] width 100 height 23
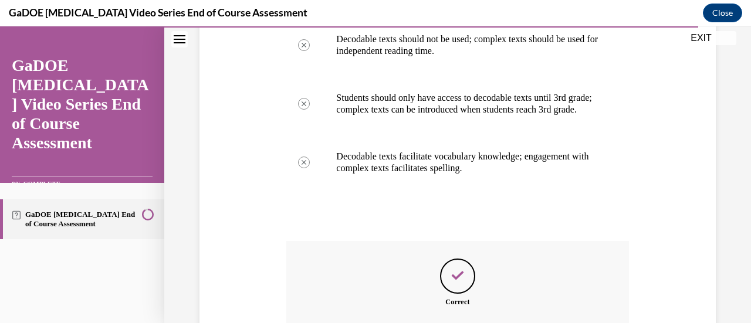
scroll to position [468, 0]
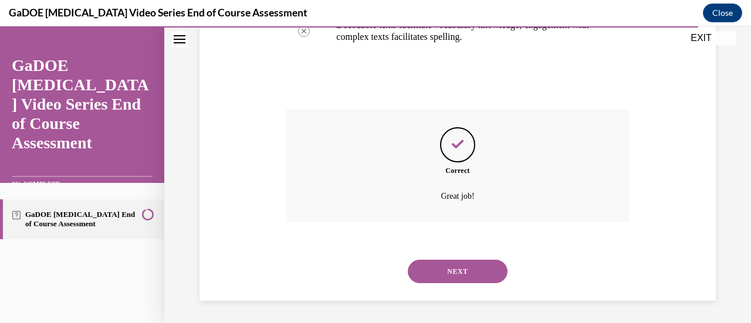
click at [447, 284] on button "NEXT" at bounding box center [458, 271] width 100 height 23
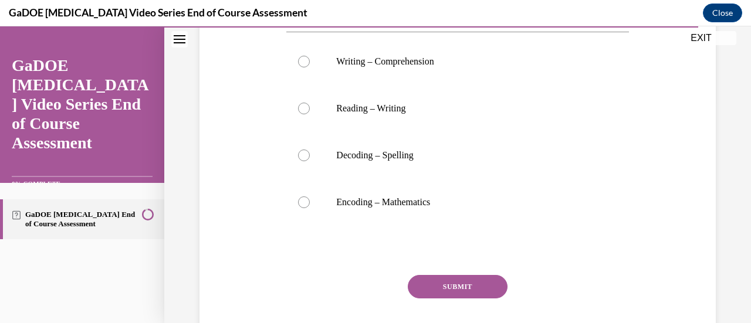
scroll to position [224, 0]
click at [303, 200] on div at bounding box center [304, 202] width 12 height 12
click at [303, 200] on input "Encoding – Mathematics" at bounding box center [304, 202] width 12 height 12
radio input "true"
click at [449, 287] on button "SUBMIT" at bounding box center [458, 286] width 100 height 23
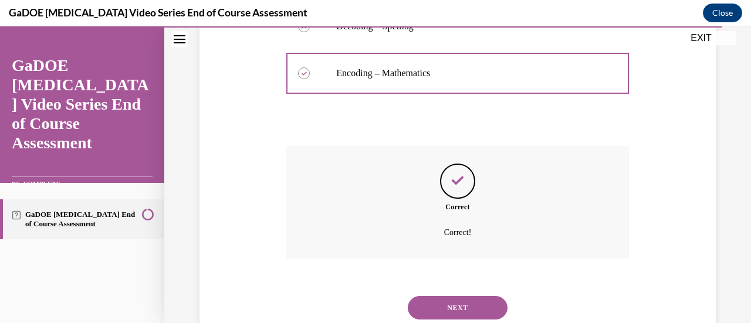
scroll to position [353, 0]
click at [458, 308] on button "NEXT" at bounding box center [458, 307] width 100 height 23
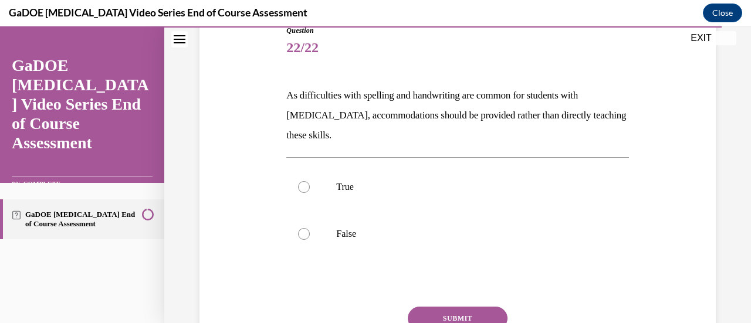
scroll to position [140, 0]
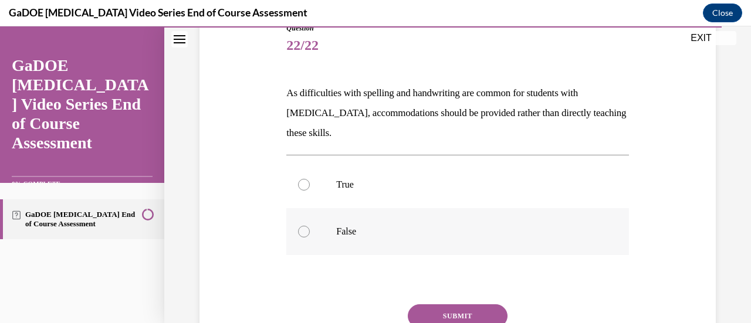
click at [306, 232] on div at bounding box center [304, 232] width 12 height 12
click at [306, 232] on input "False" at bounding box center [304, 232] width 12 height 12
radio input "true"
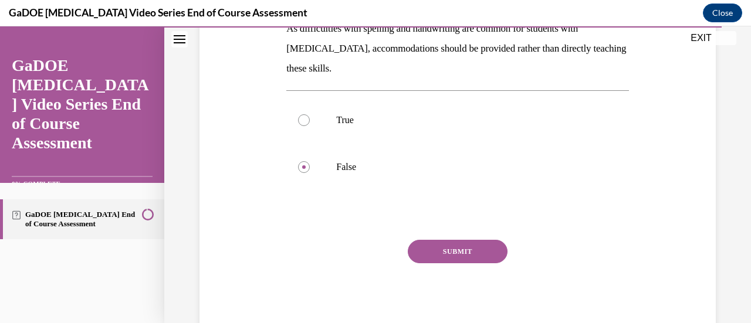
click at [454, 255] on button "SUBMIT" at bounding box center [458, 251] width 100 height 23
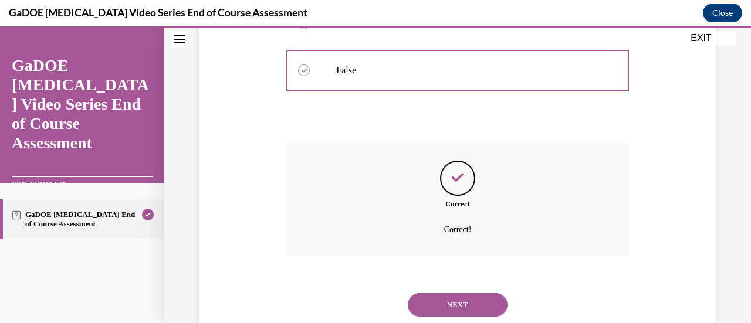
scroll to position [336, 0]
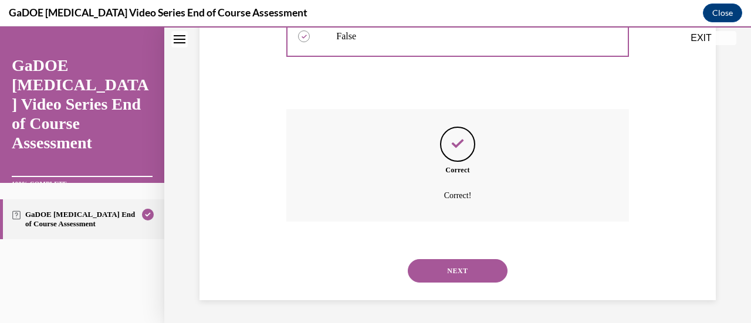
click at [454, 274] on button "NEXT" at bounding box center [458, 271] width 100 height 23
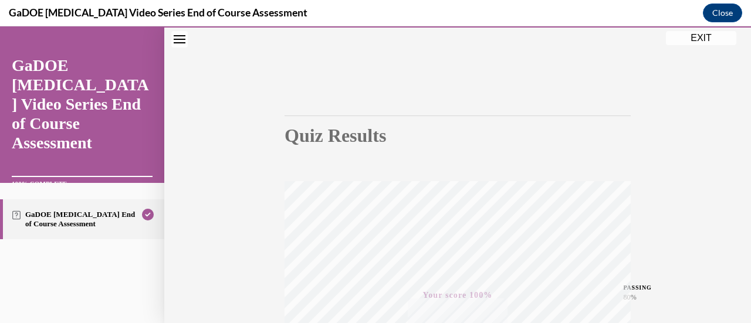
scroll to position [47, 0]
click at [704, 40] on button "EXIT" at bounding box center [701, 38] width 70 height 14
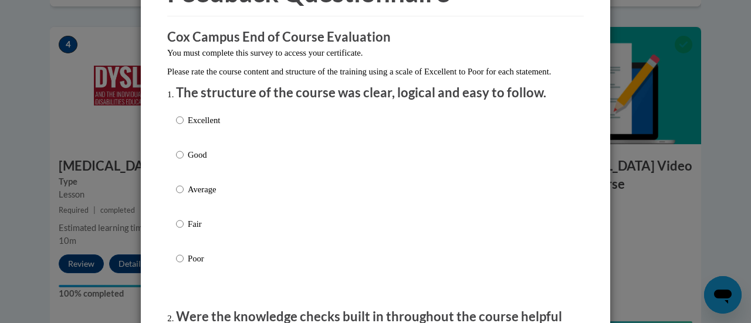
scroll to position [80, 0]
click at [177, 161] on input "Good" at bounding box center [180, 154] width 8 height 13
radio input "true"
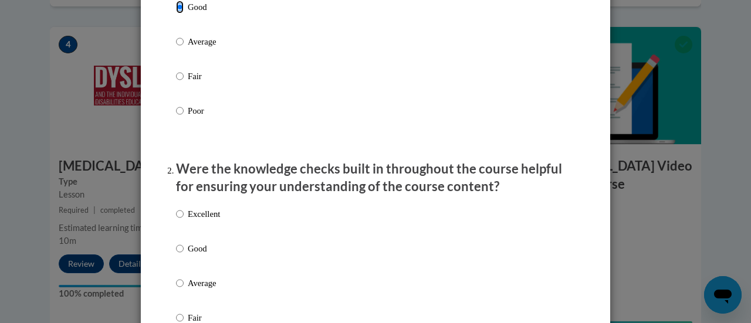
scroll to position [285, 0]
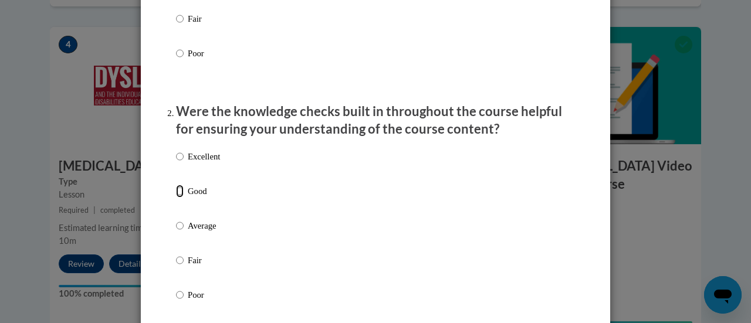
click at [177, 198] on input "Good" at bounding box center [180, 191] width 8 height 13
radio input "true"
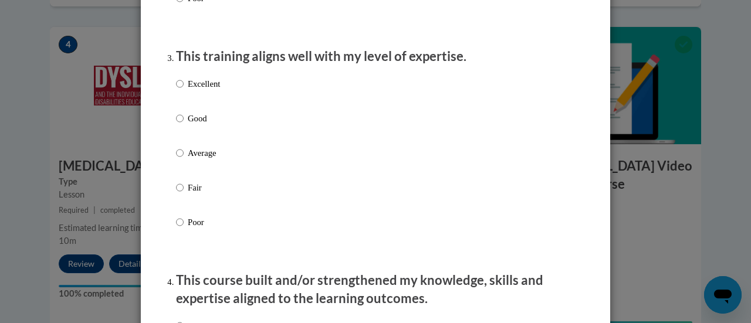
scroll to position [587, 0]
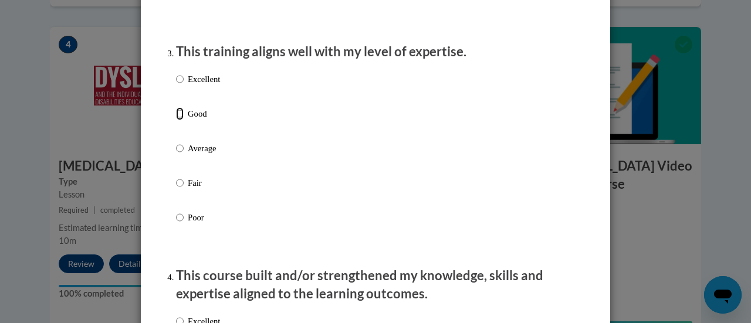
click at [176, 120] on input "Good" at bounding box center [180, 113] width 8 height 13
radio input "true"
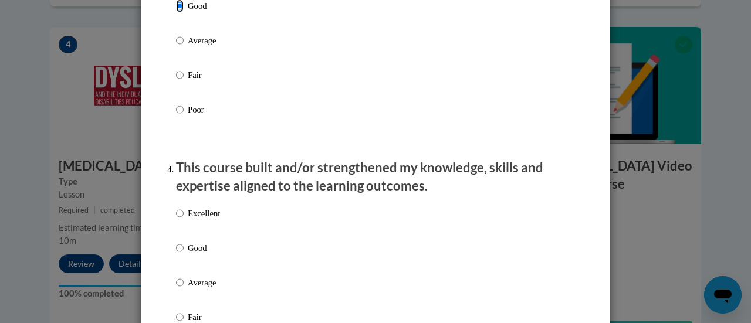
scroll to position [798, 0]
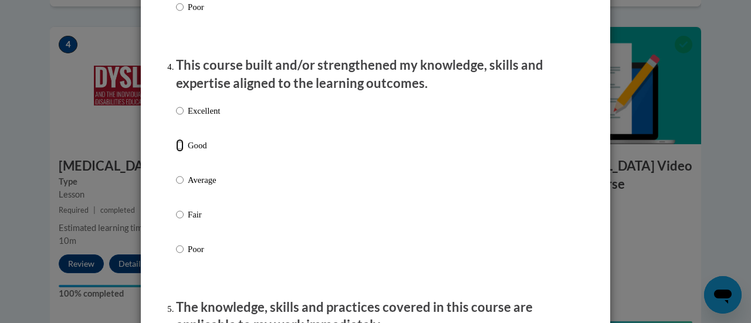
click at [176, 152] on input "Good" at bounding box center [180, 145] width 8 height 13
radio input "true"
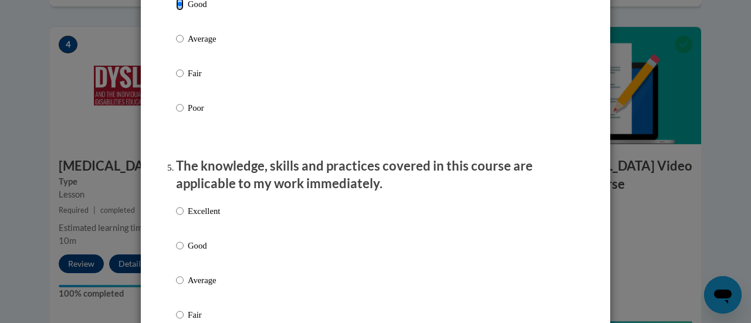
scroll to position [1012, 0]
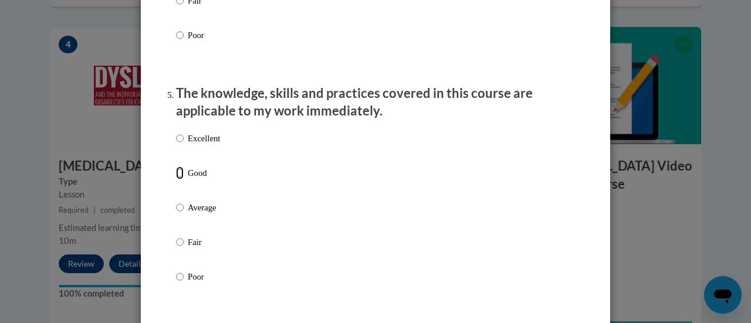
click at [177, 180] on input "Good" at bounding box center [180, 173] width 8 height 13
radio input "true"
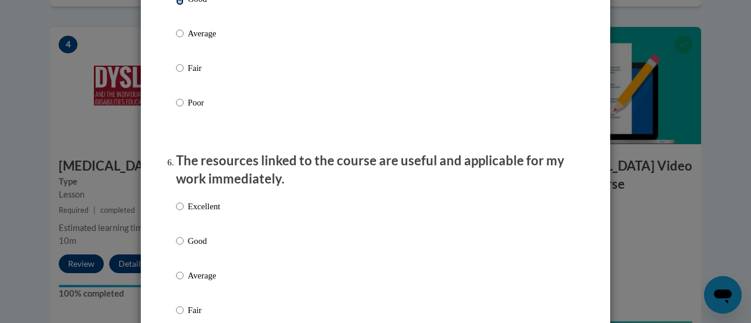
scroll to position [1268, 0]
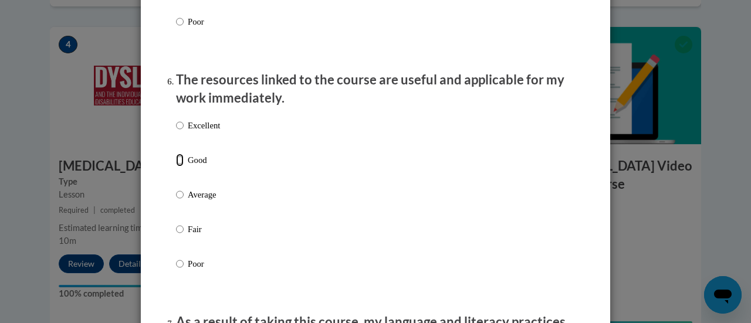
click at [176, 167] on input "Good" at bounding box center [180, 160] width 8 height 13
radio input "true"
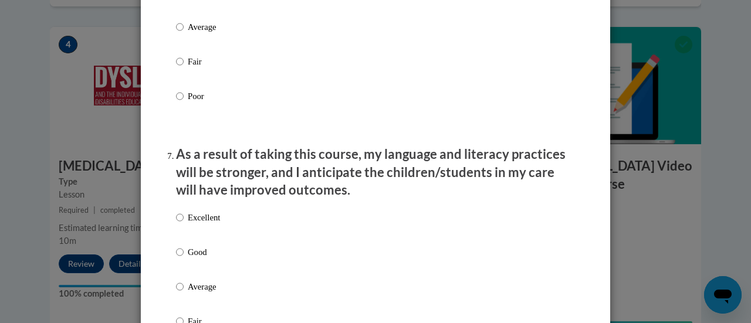
scroll to position [1509, 0]
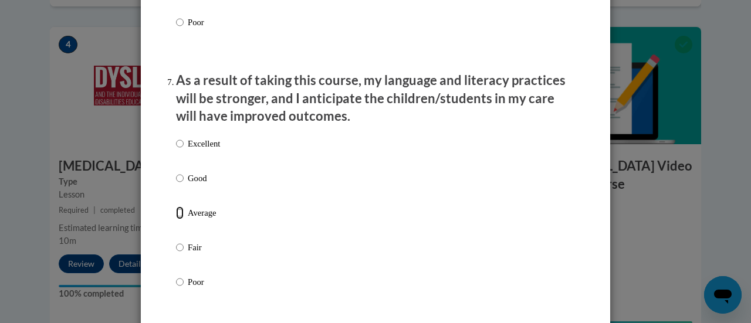
click at [176, 220] on input "Average" at bounding box center [180, 213] width 8 height 13
radio input "true"
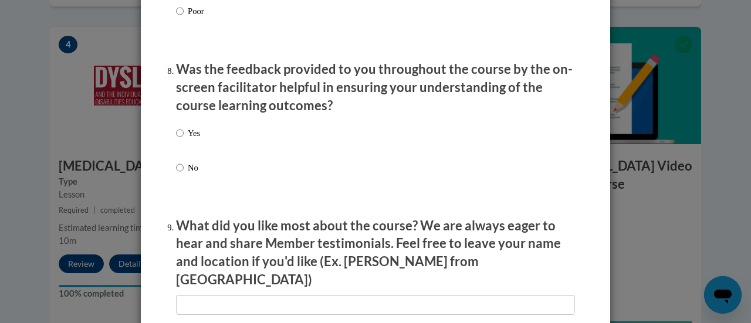
scroll to position [1783, 0]
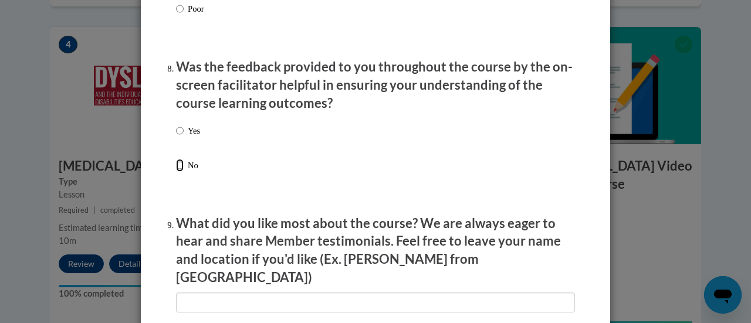
click at [176, 172] on input "No" at bounding box center [180, 165] width 8 height 13
radio input "true"
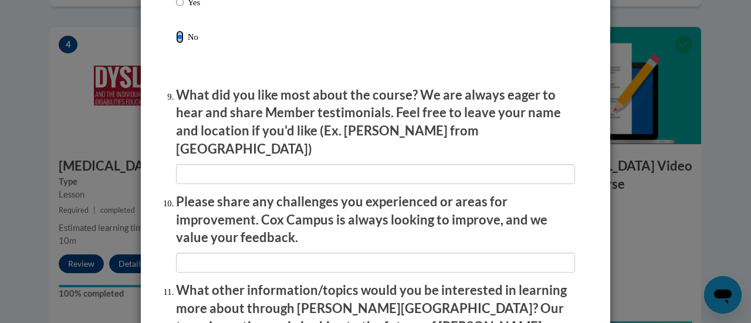
scroll to position [1912, 0]
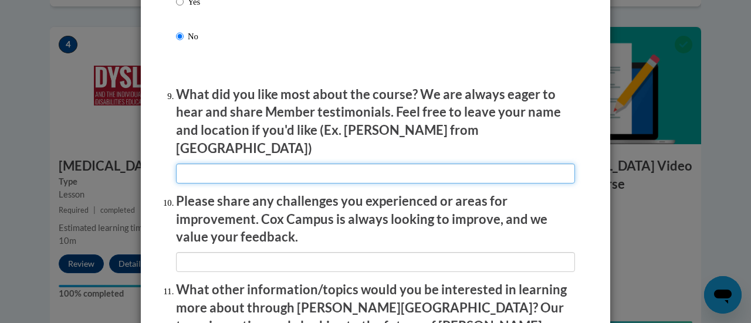
click at [346, 167] on input "textbox" at bounding box center [375, 174] width 399 height 20
click at [348, 164] on input "textbox" at bounding box center [375, 174] width 399 height 20
type input "providing definitions along with examples"
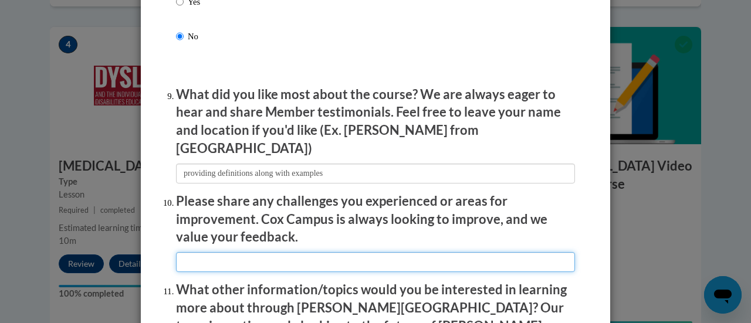
click at [250, 255] on input "textbox" at bounding box center [375, 262] width 399 height 20
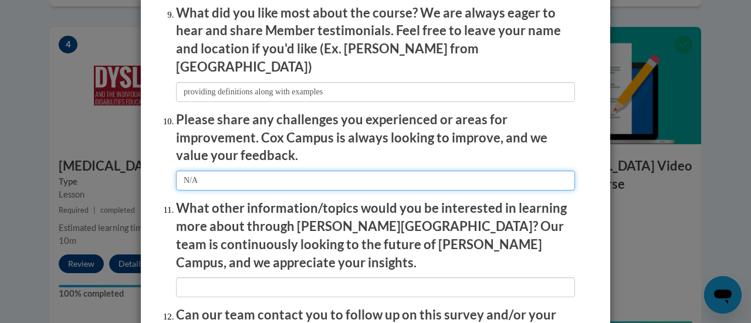
scroll to position [2025, 0]
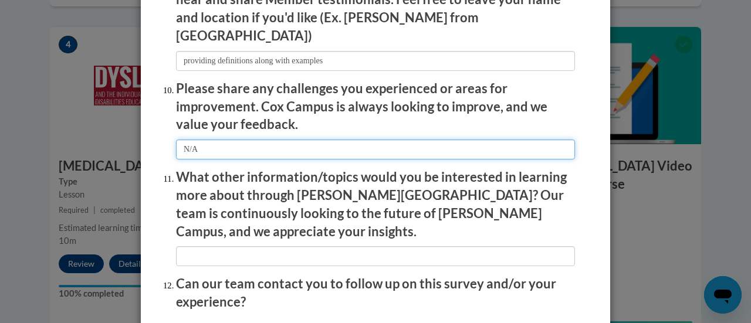
type input "N/A"
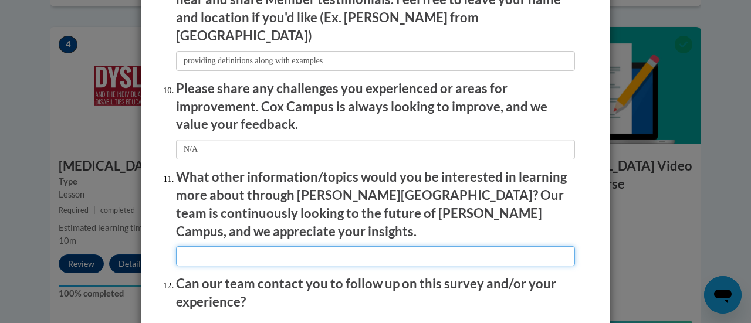
click at [249, 247] on input "textbox" at bounding box center [375, 257] width 399 height 20
type input "M"
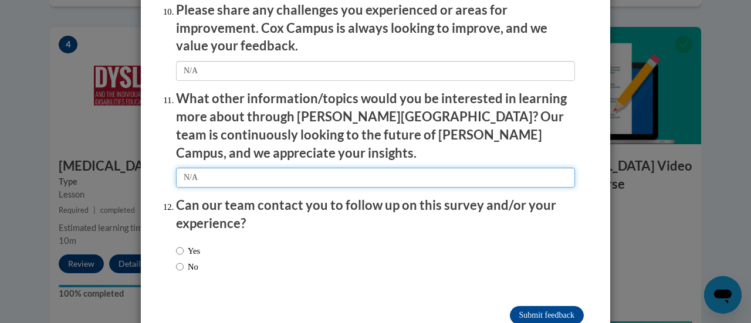
scroll to position [2118, 0]
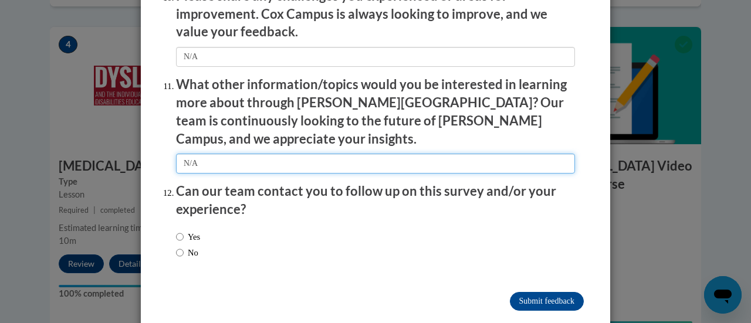
type input "N/A"
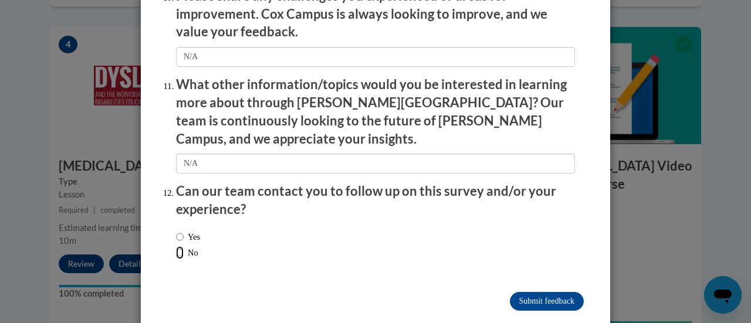
click at [176, 247] on input "No" at bounding box center [180, 253] width 8 height 13
radio input "true"
click at [545, 292] on input "Submit feedback" at bounding box center [547, 301] width 74 height 19
